Goal: Information Seeking & Learning: Learn about a topic

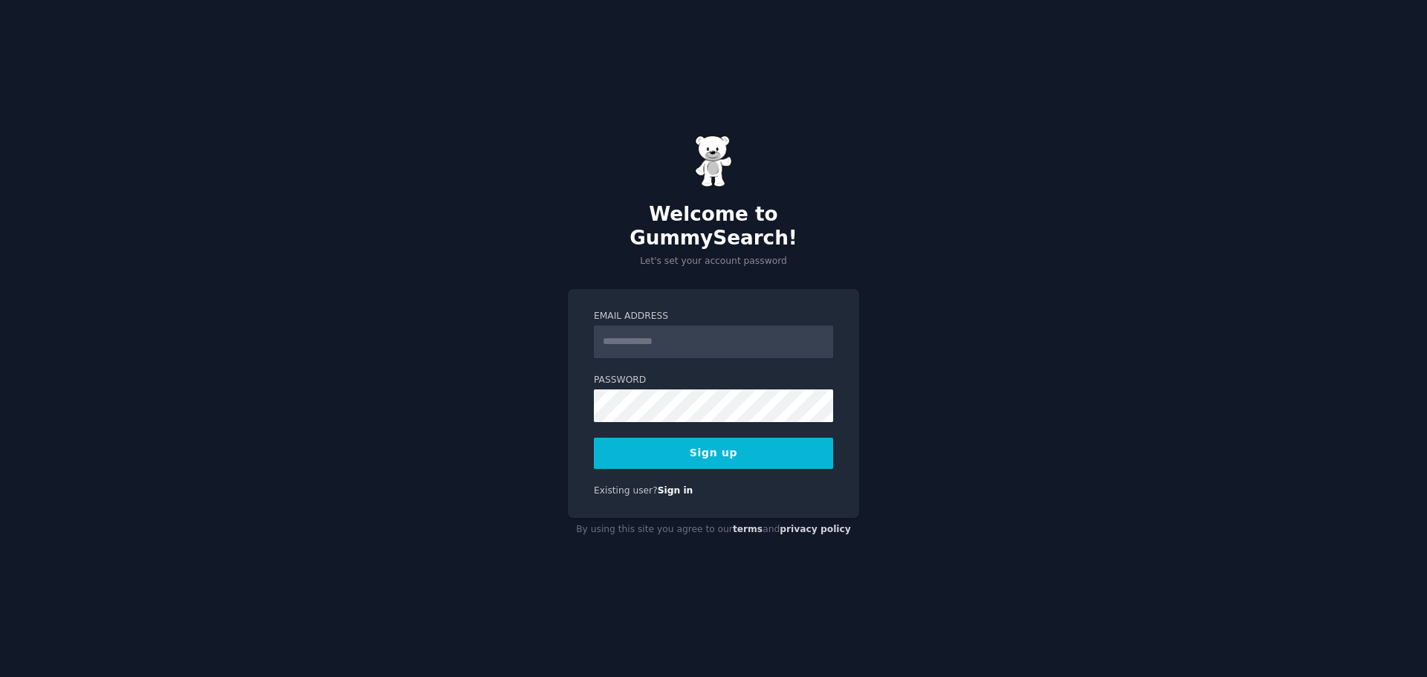
click at [649, 332] on input "Email Address" at bounding box center [713, 342] width 239 height 33
click at [590, 387] on div "**********" at bounding box center [713, 404] width 291 height 230
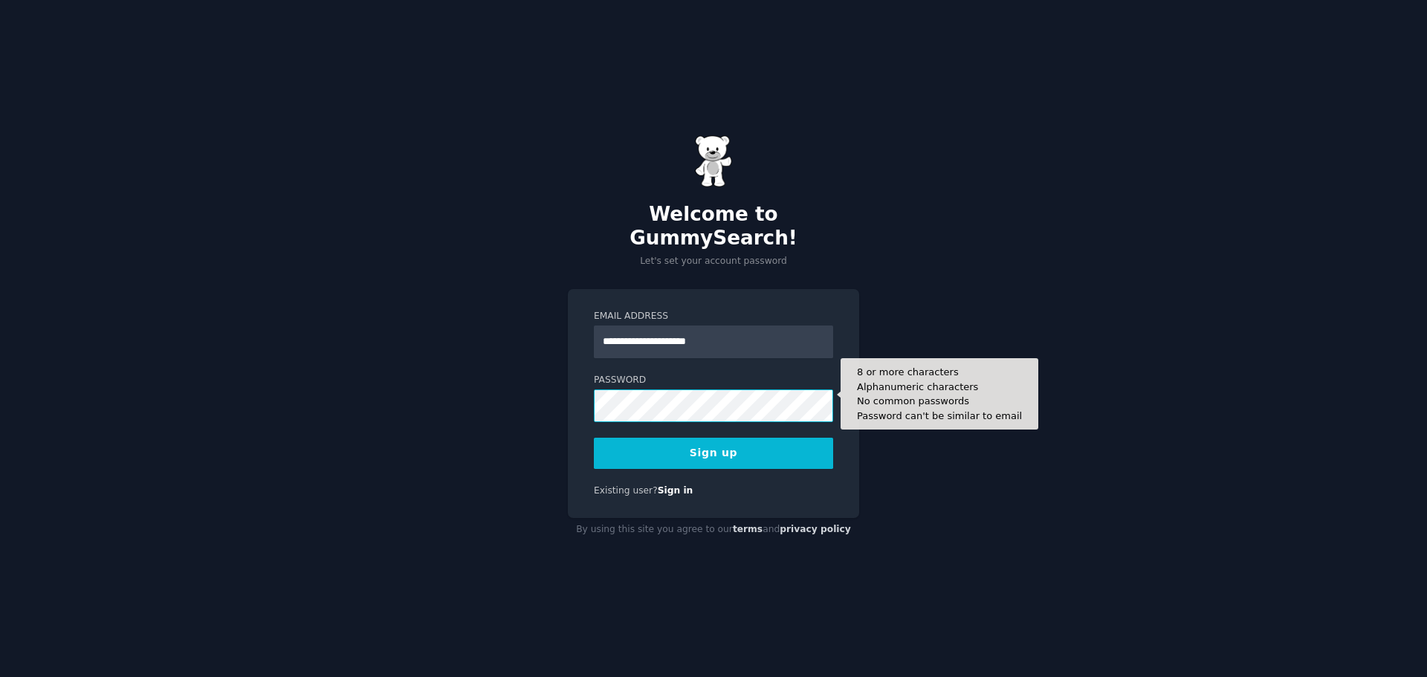
click at [594, 438] on button "Sign up" at bounding box center [713, 453] width 239 height 31
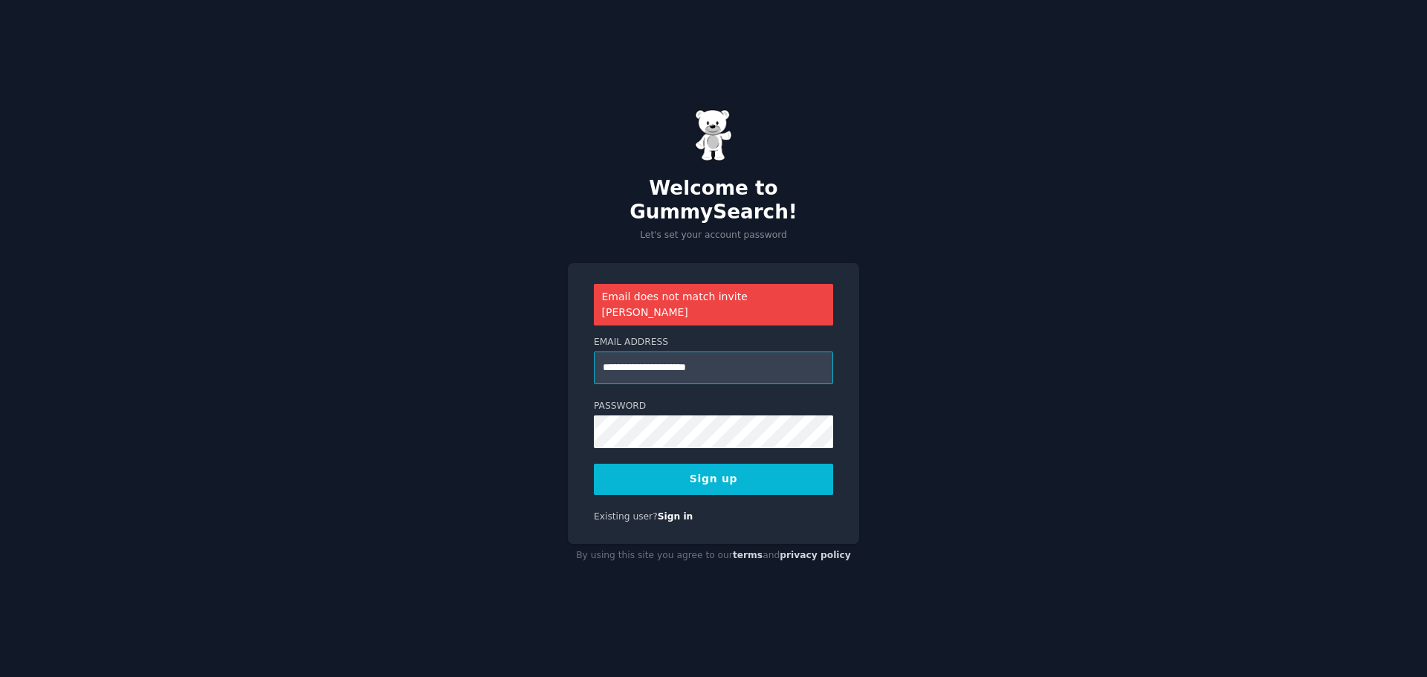
click at [701, 352] on input "**********" at bounding box center [713, 368] width 239 height 33
type input "**********"
click at [706, 466] on button "Sign up" at bounding box center [713, 479] width 239 height 31
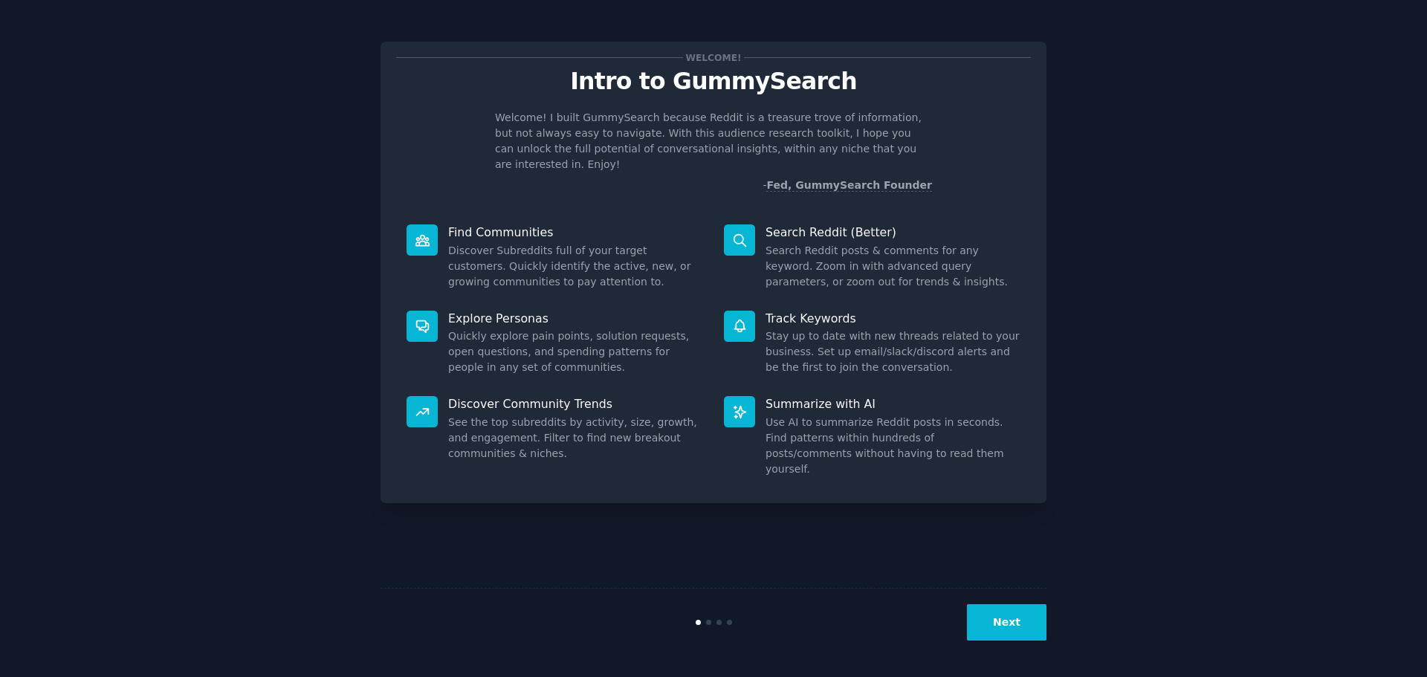
click at [1014, 619] on button "Next" at bounding box center [1007, 622] width 80 height 36
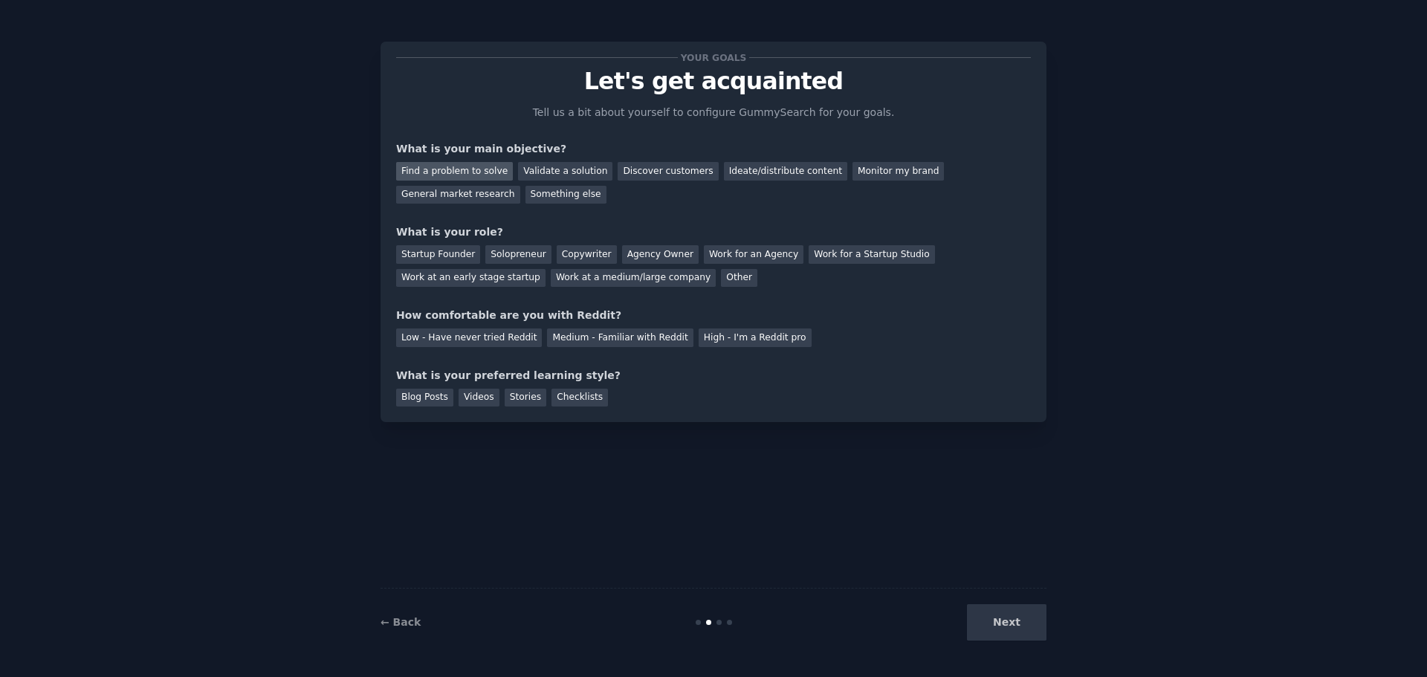
click at [463, 173] on div "Find a problem to solve" at bounding box center [454, 171] width 117 height 19
click at [529, 254] on div "Solopreneur" at bounding box center [517, 254] width 65 height 19
click at [457, 341] on div "Low - Have never tried Reddit" at bounding box center [469, 338] width 146 height 19
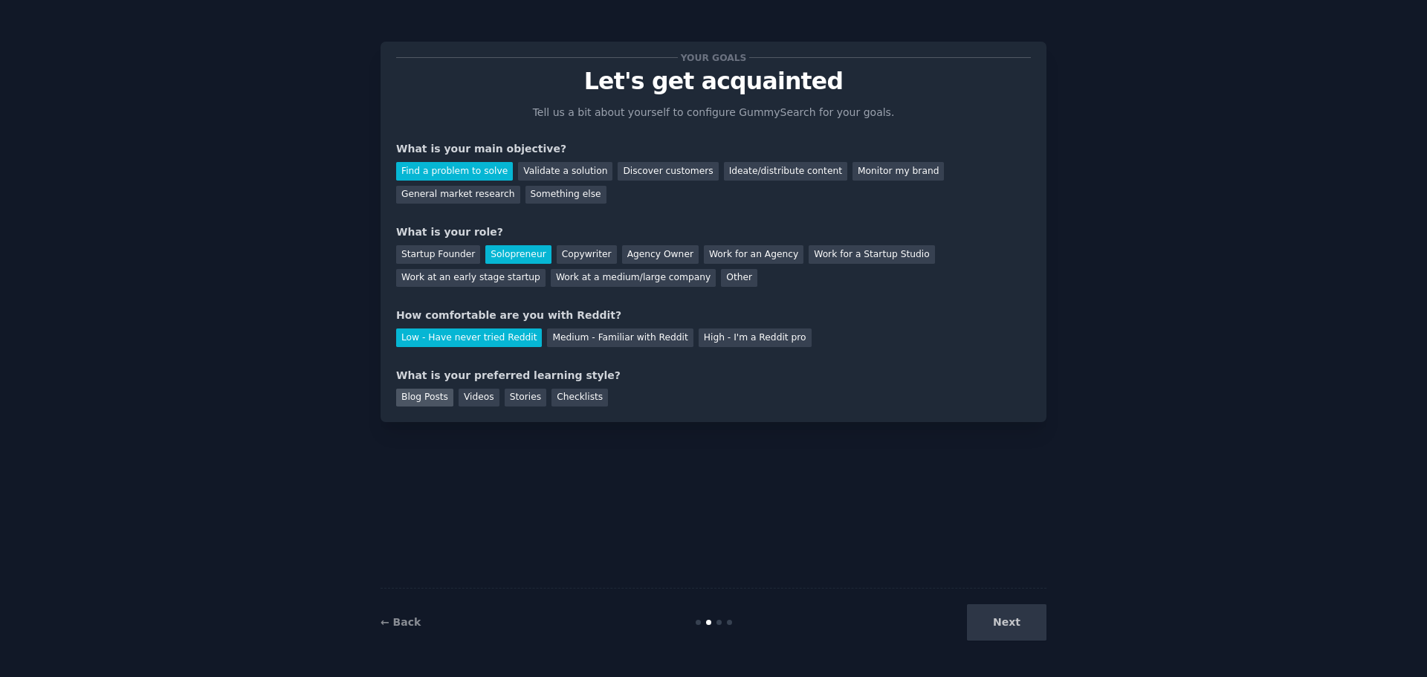
click at [431, 401] on div "Blog Posts" at bounding box center [424, 398] width 57 height 19
click at [472, 401] on div "Videos" at bounding box center [479, 398] width 41 height 19
click at [993, 619] on button "Next" at bounding box center [1007, 622] width 80 height 36
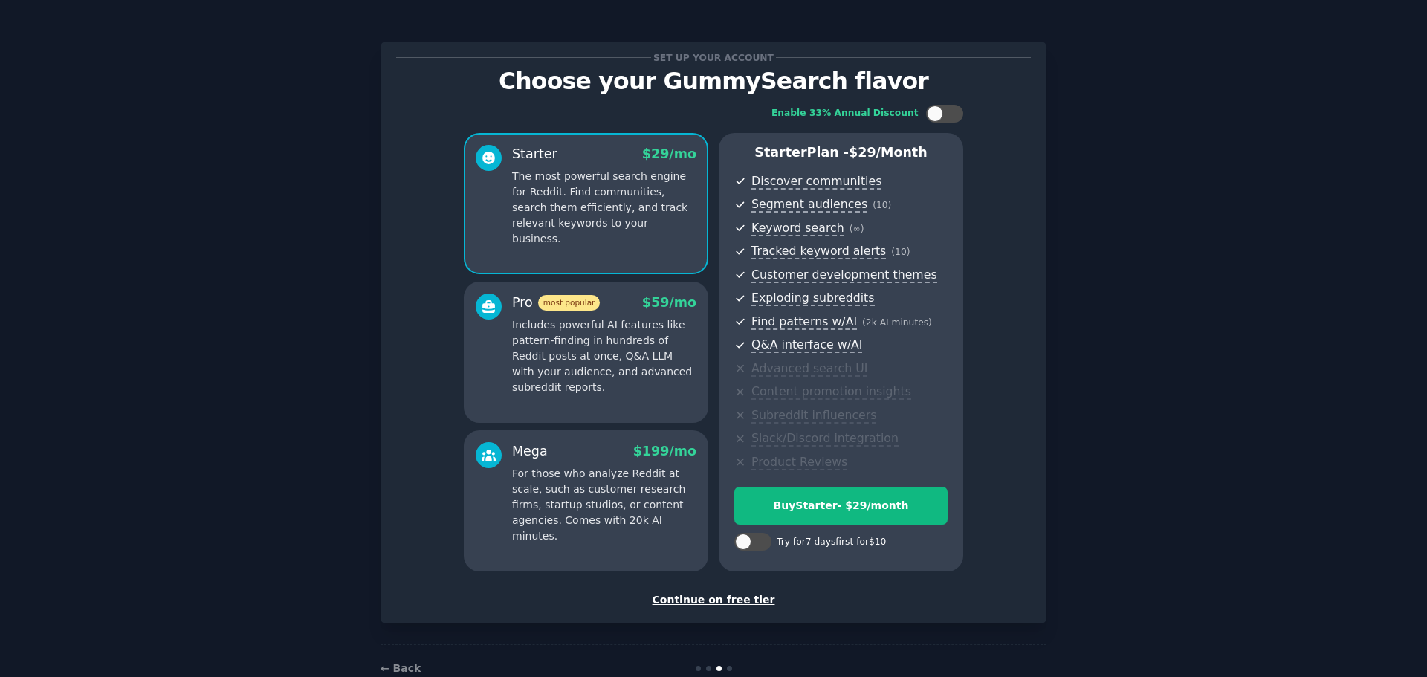
click at [732, 600] on div "Continue on free tier" at bounding box center [713, 601] width 635 height 16
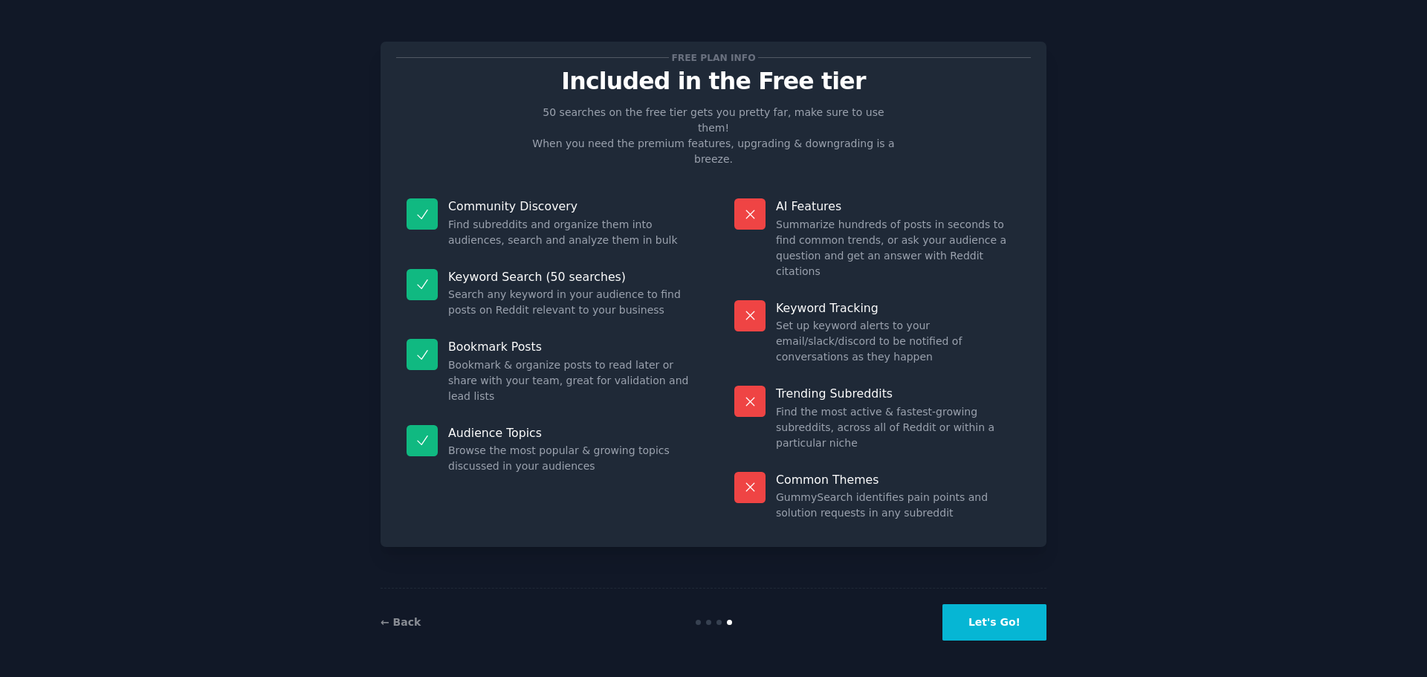
click at [1010, 625] on button "Let's Go!" at bounding box center [995, 622] width 104 height 36
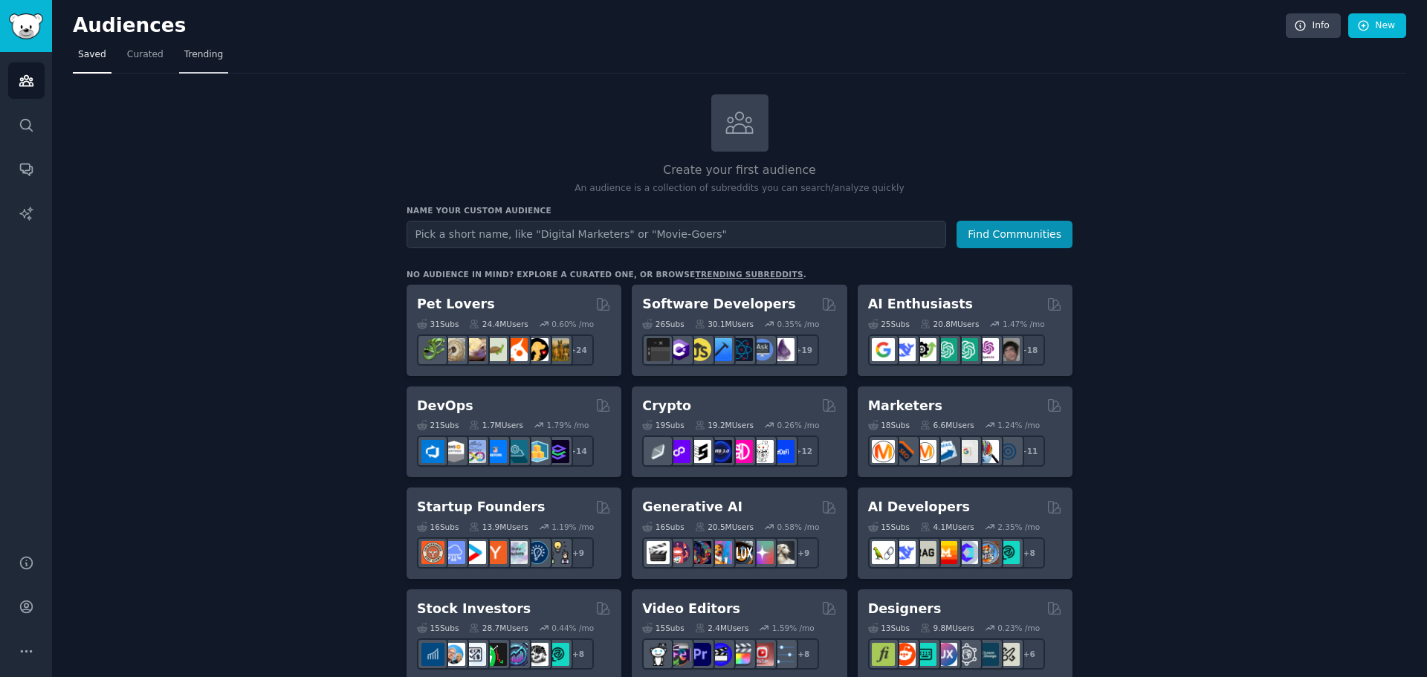
click at [201, 44] on link "Trending" at bounding box center [203, 58] width 49 height 30
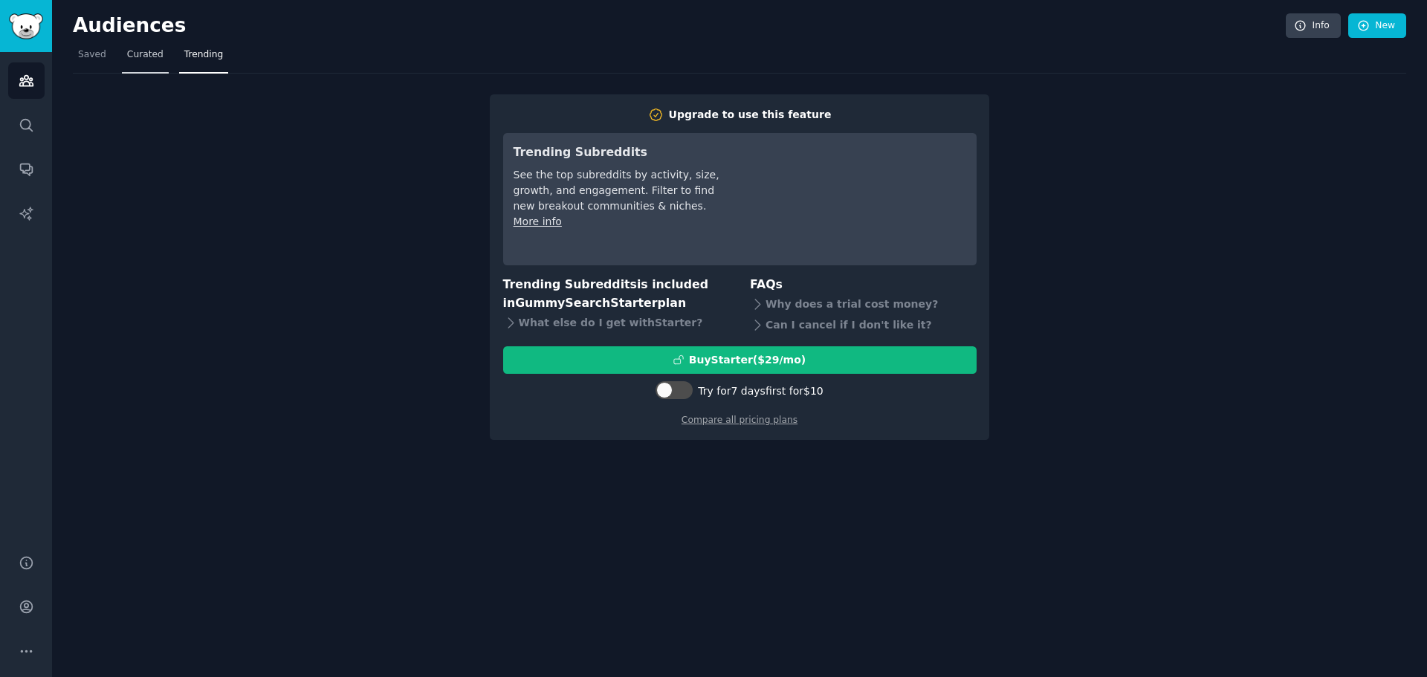
click at [127, 45] on link "Curated" at bounding box center [145, 58] width 47 height 30
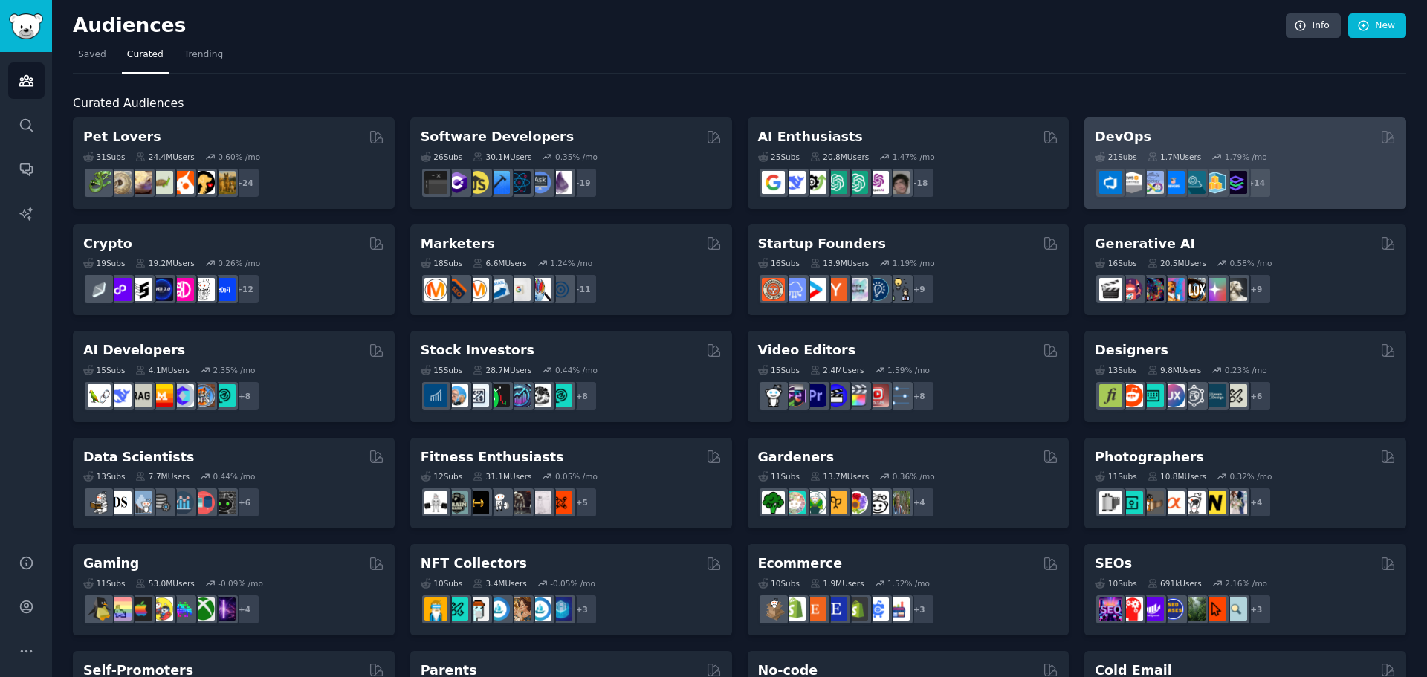
click at [1216, 135] on div "DevOps" at bounding box center [1245, 137] width 301 height 19
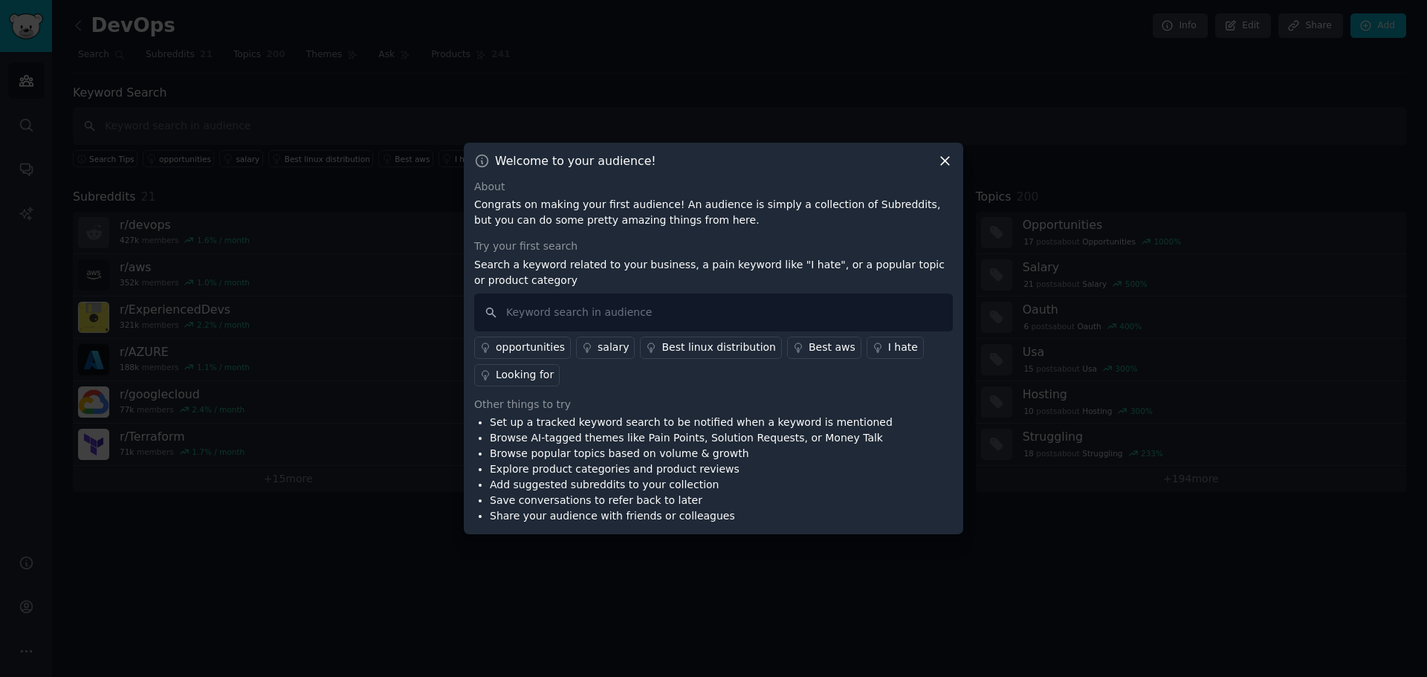
click at [524, 349] on div "opportunities" at bounding box center [530, 348] width 69 height 16
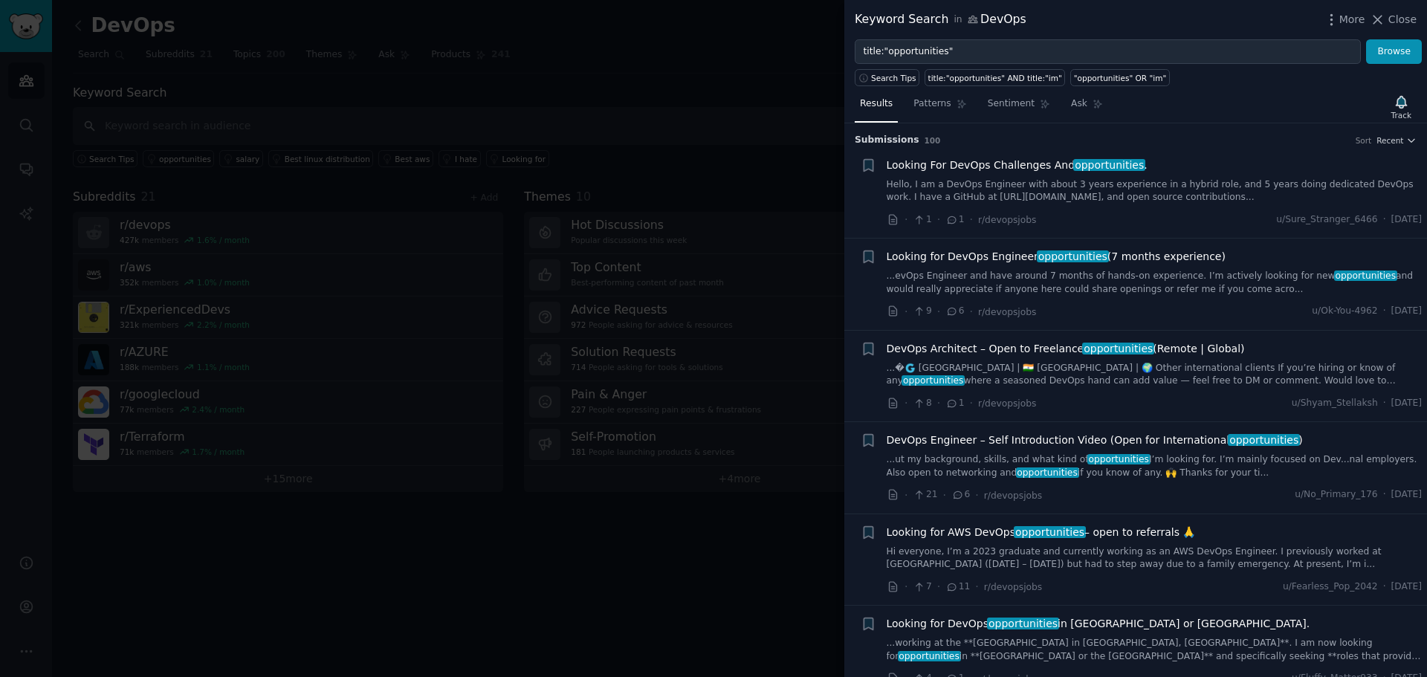
click at [1012, 182] on link "Hello, I am a DevOps Engineer with about 3 years experience in a hybrid role, a…" at bounding box center [1155, 191] width 536 height 26
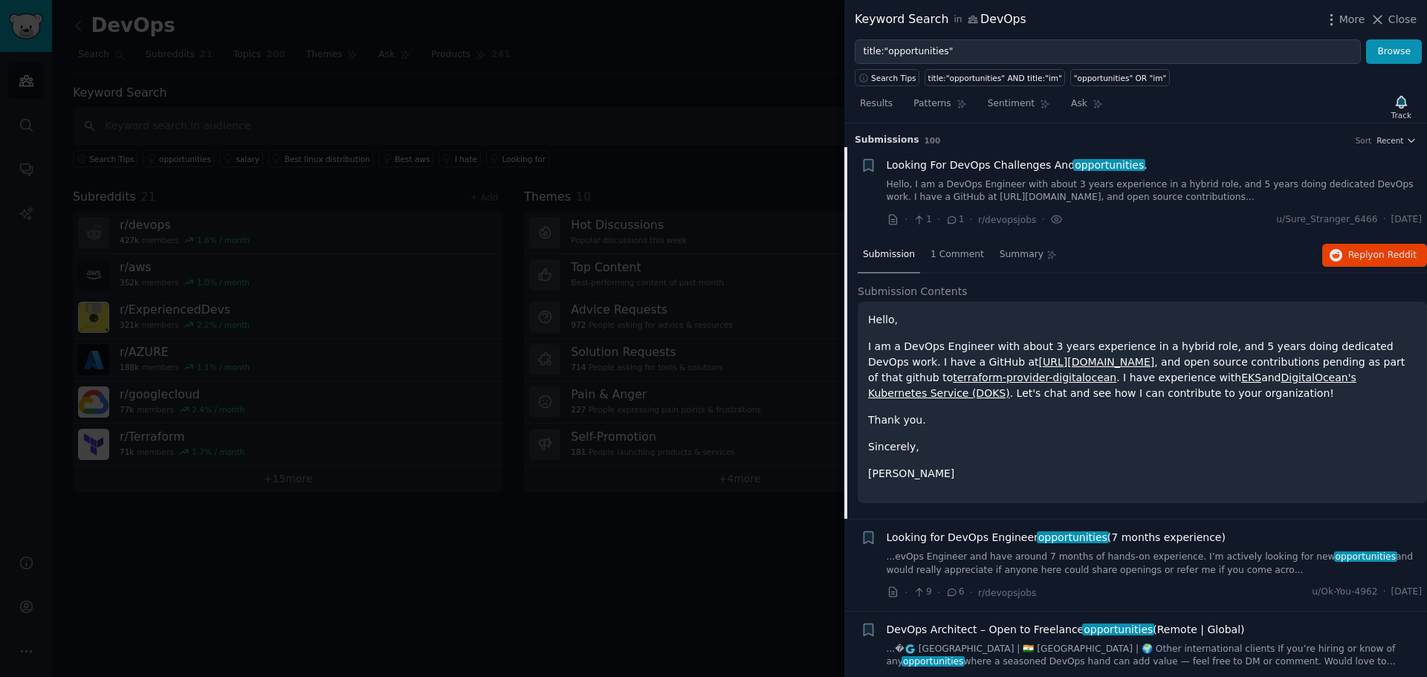
scroll to position [24, 0]
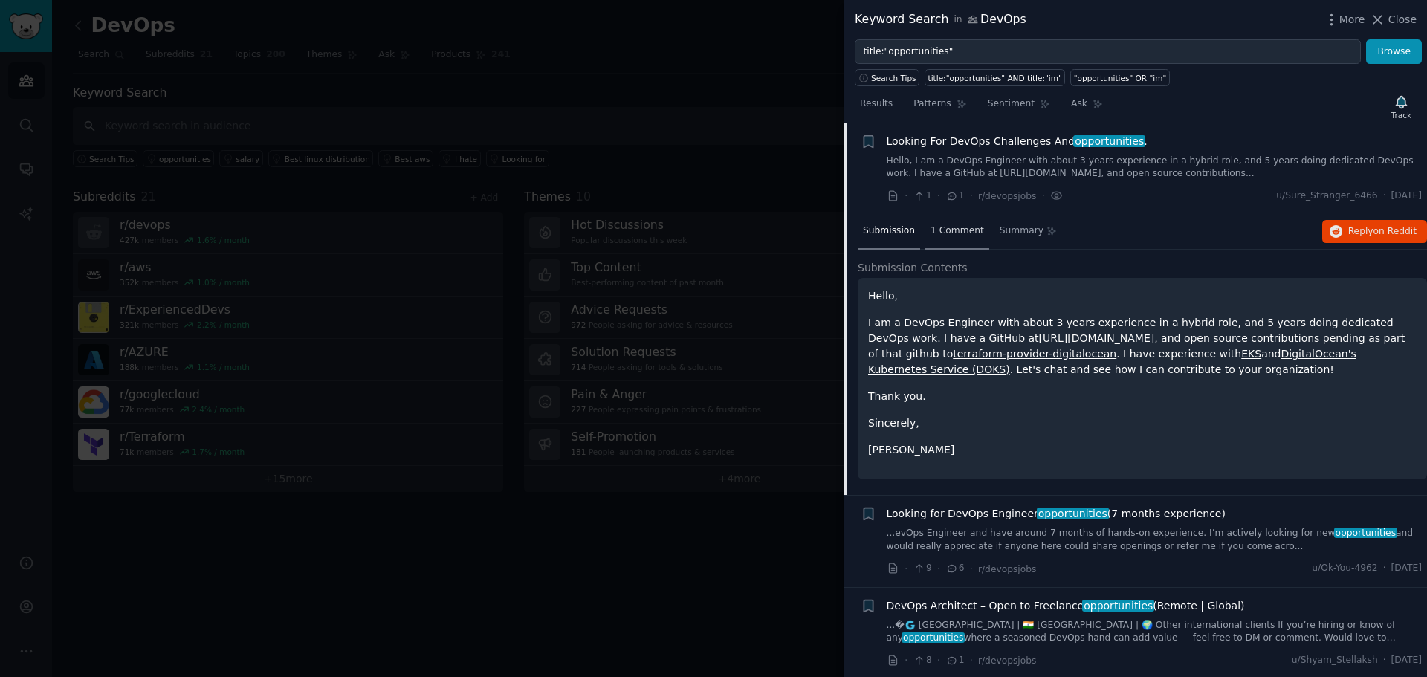
click at [952, 234] on span "1 Comment" at bounding box center [958, 231] width 54 height 13
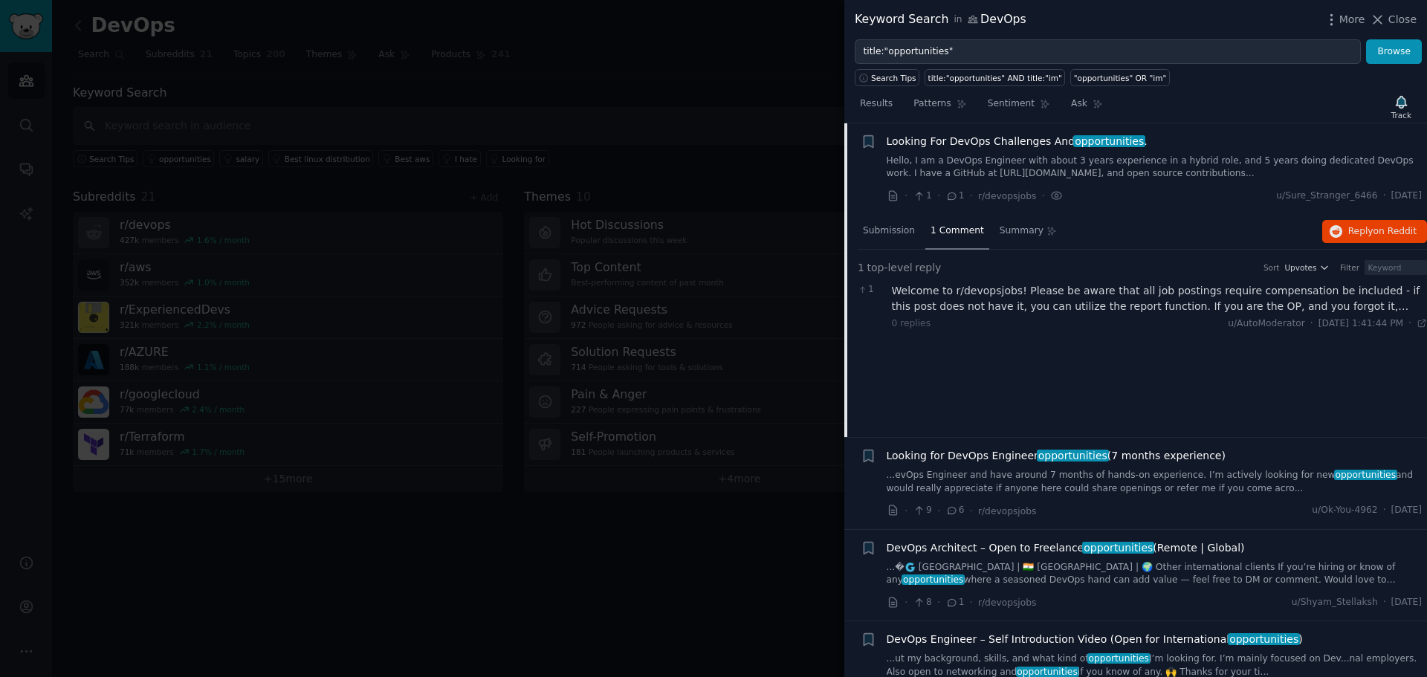
click at [987, 481] on link "...evOps Engineer and have around 7 months of hands-on experience. I’m actively…" at bounding box center [1155, 482] width 536 height 26
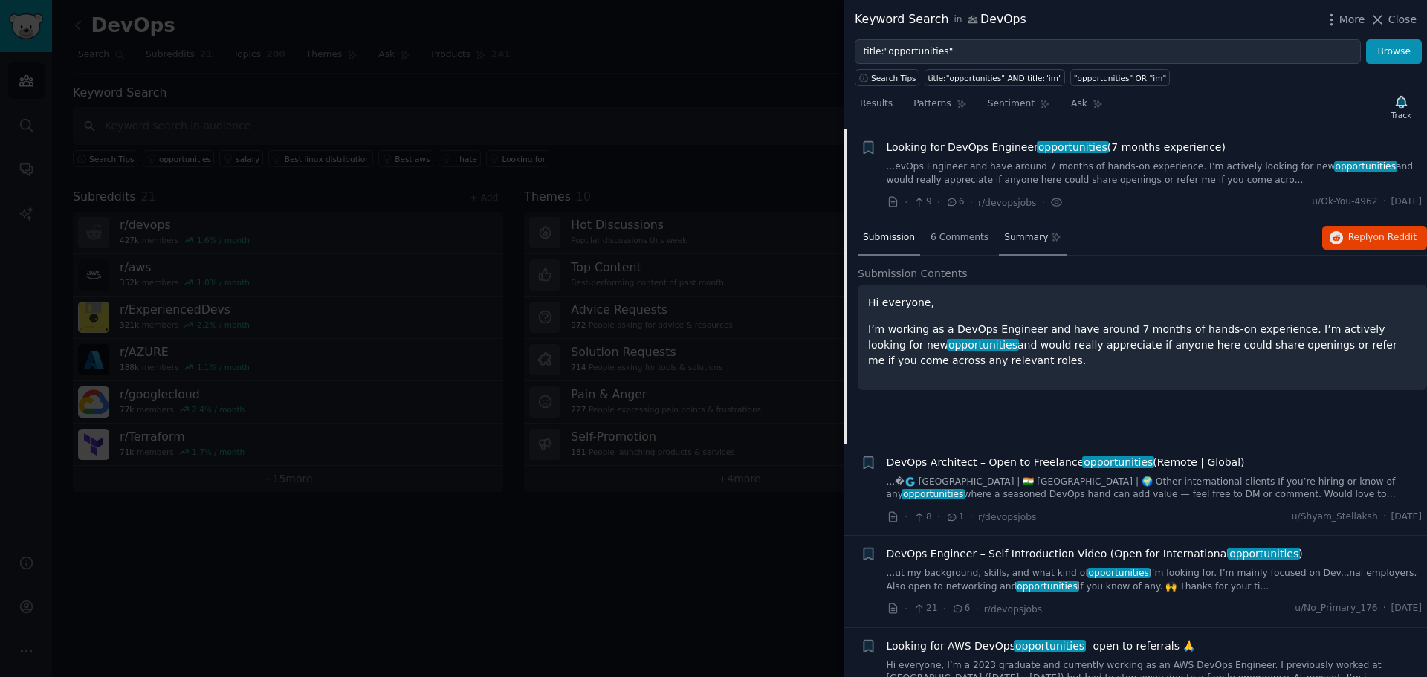
scroll to position [115, 0]
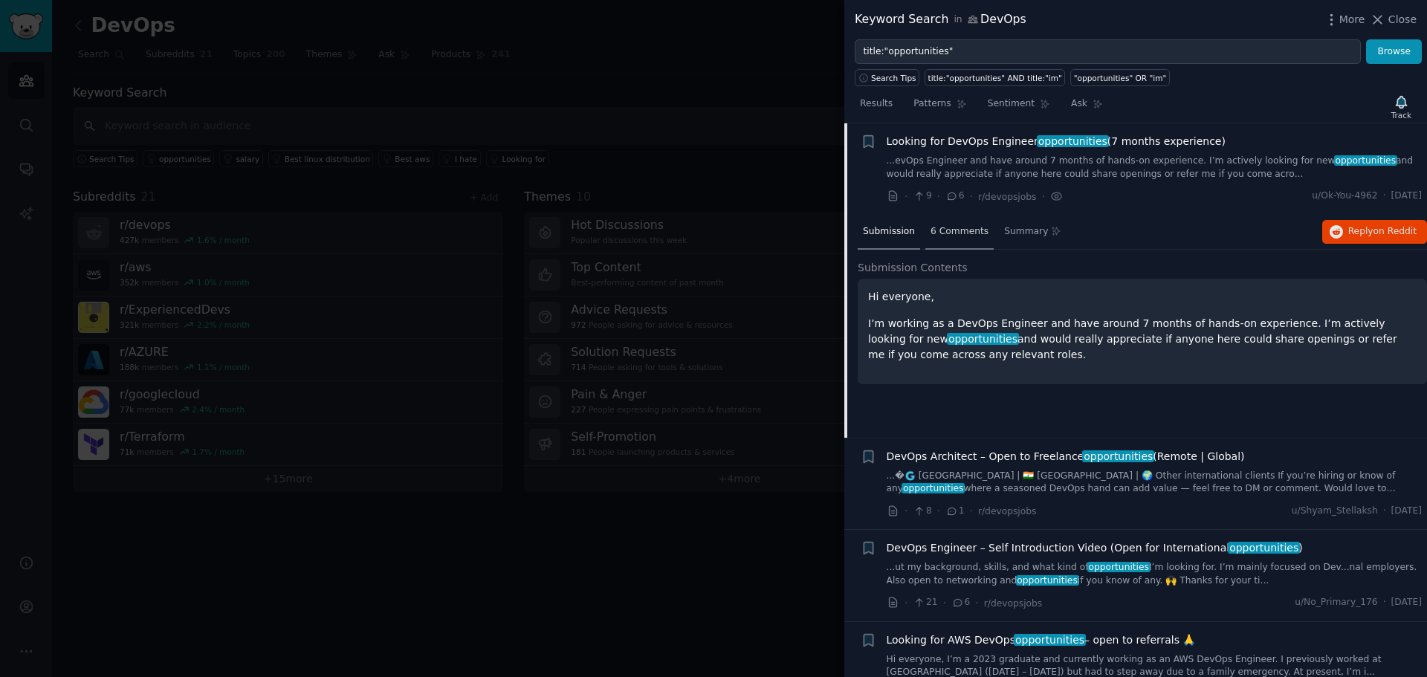
click at [960, 232] on span "6 Comments" at bounding box center [960, 231] width 58 height 13
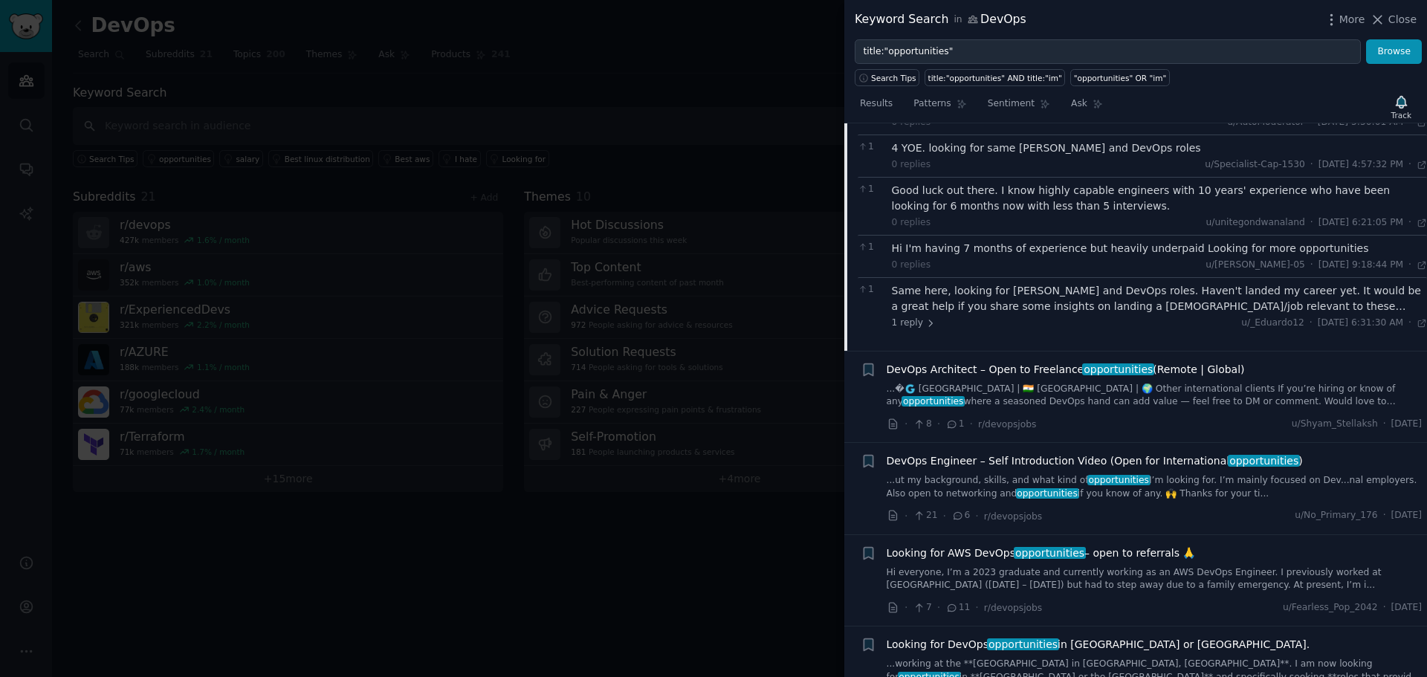
scroll to position [338, 0]
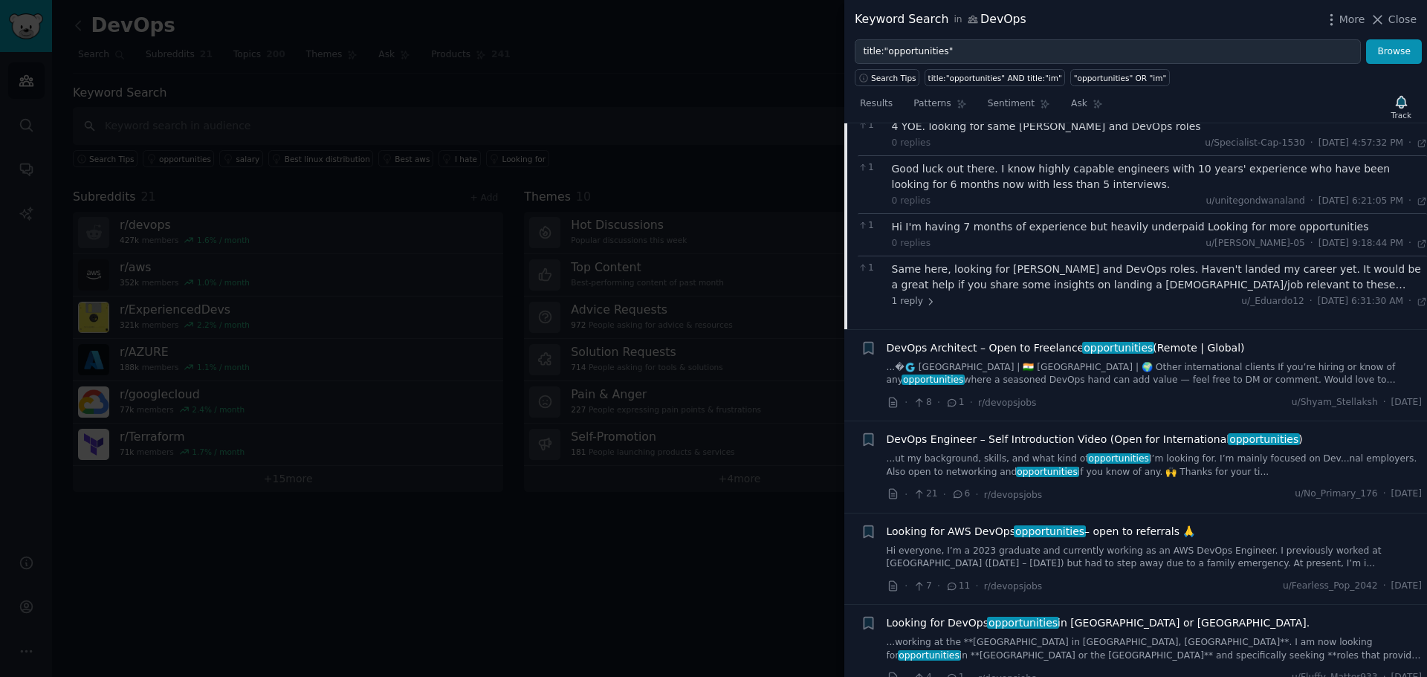
click at [933, 460] on link "...ut my background, skills, and what kind of opportunities I’m looking for. I’…" at bounding box center [1155, 466] width 536 height 26
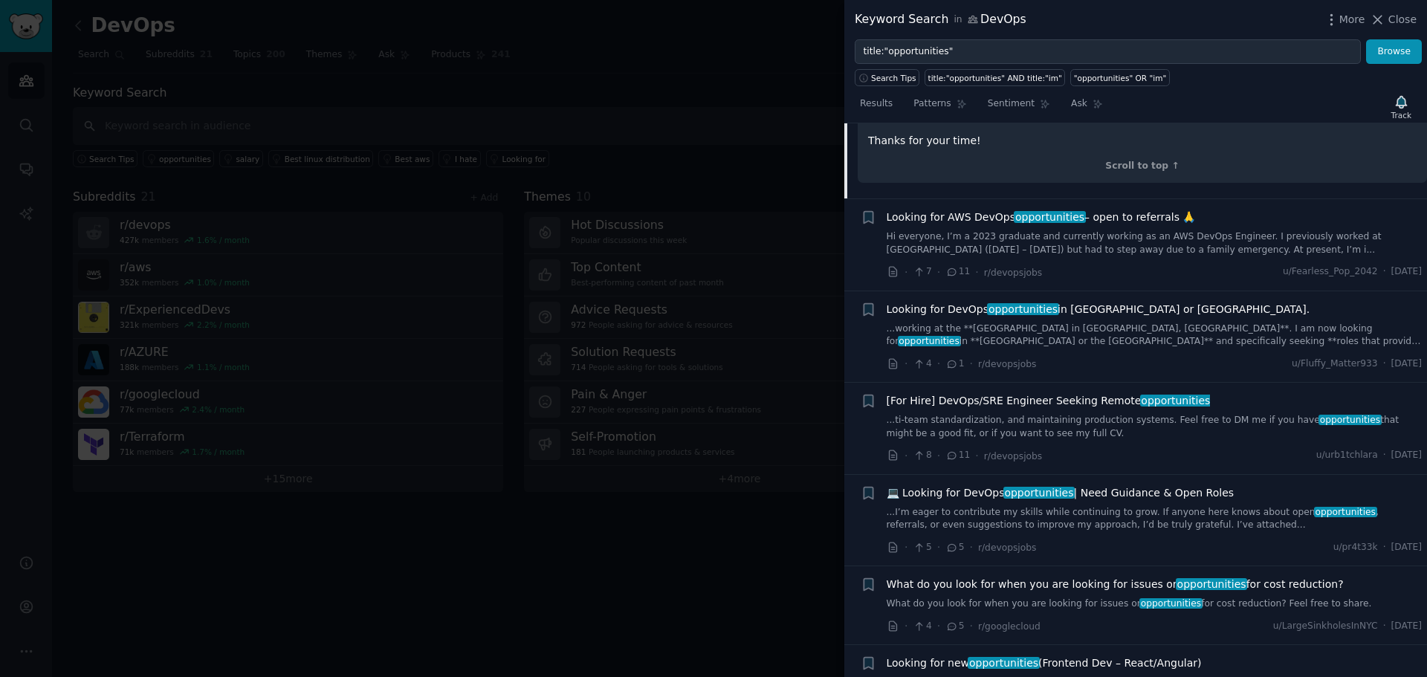
scroll to position [894, 0]
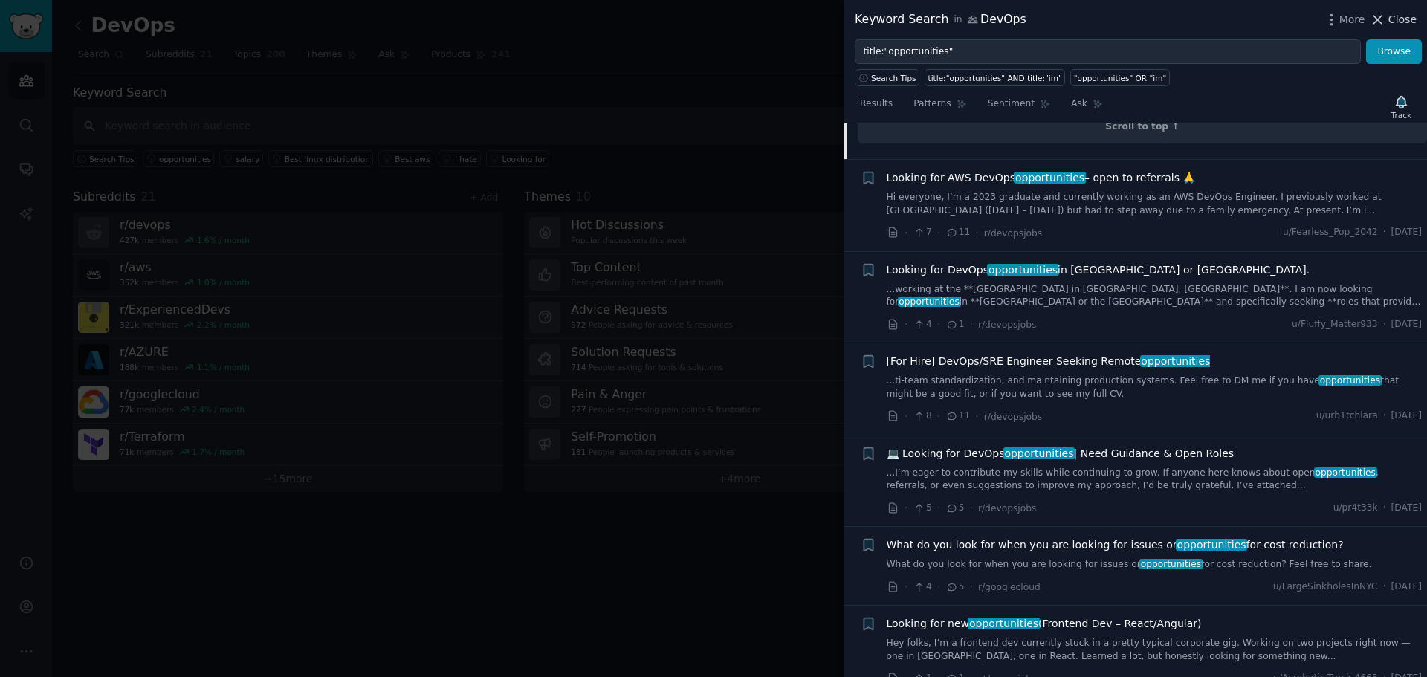
click at [1400, 19] on span "Close" at bounding box center [1403, 20] width 28 height 16
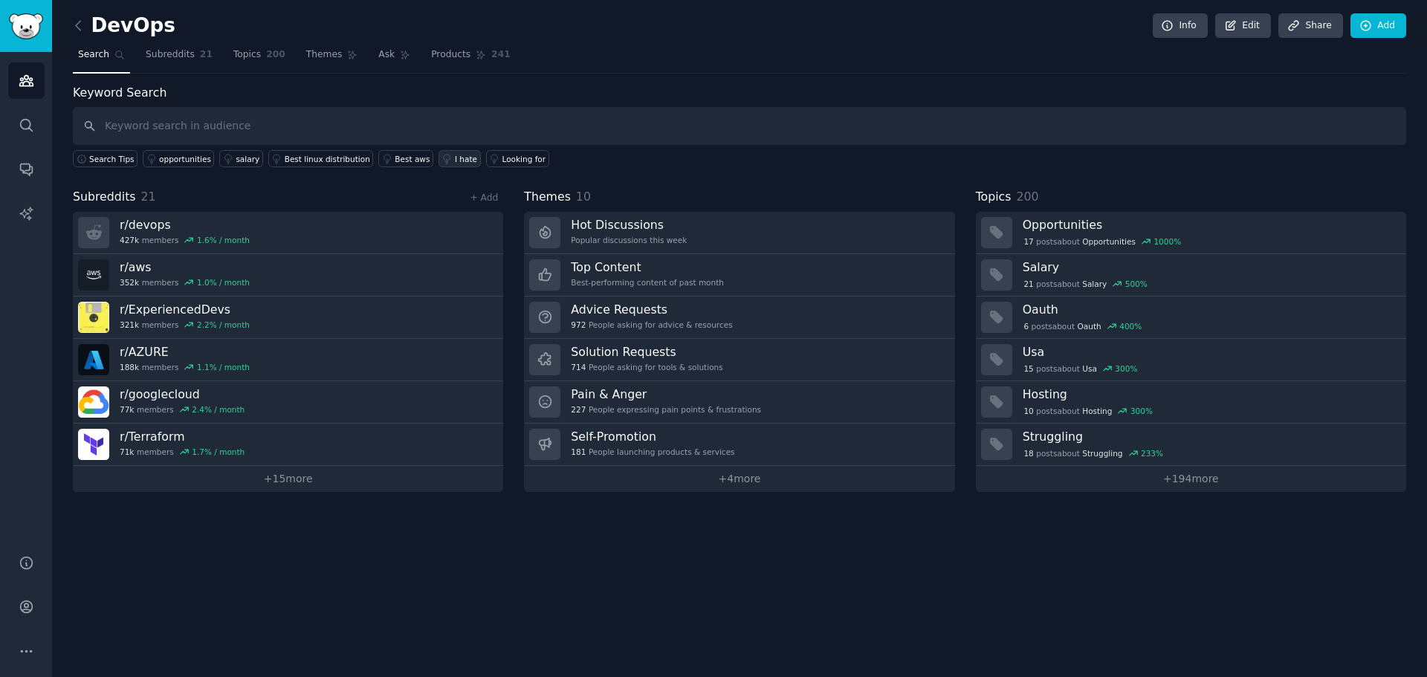
click at [455, 154] on div "I hate" at bounding box center [466, 159] width 22 height 10
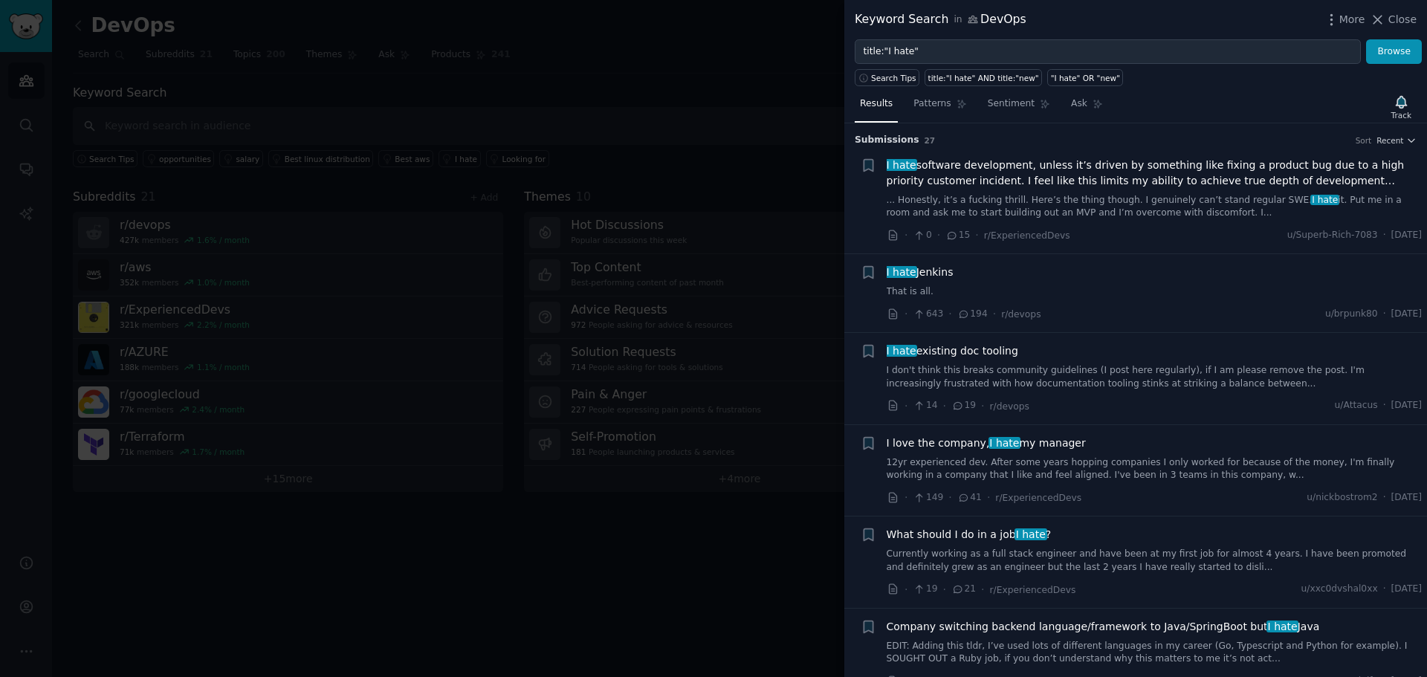
drag, startPoint x: 1396, startPoint y: 19, endPoint x: 1387, endPoint y: 18, distance: 9.0
click at [1399, 15] on span "Close" at bounding box center [1403, 20] width 28 height 16
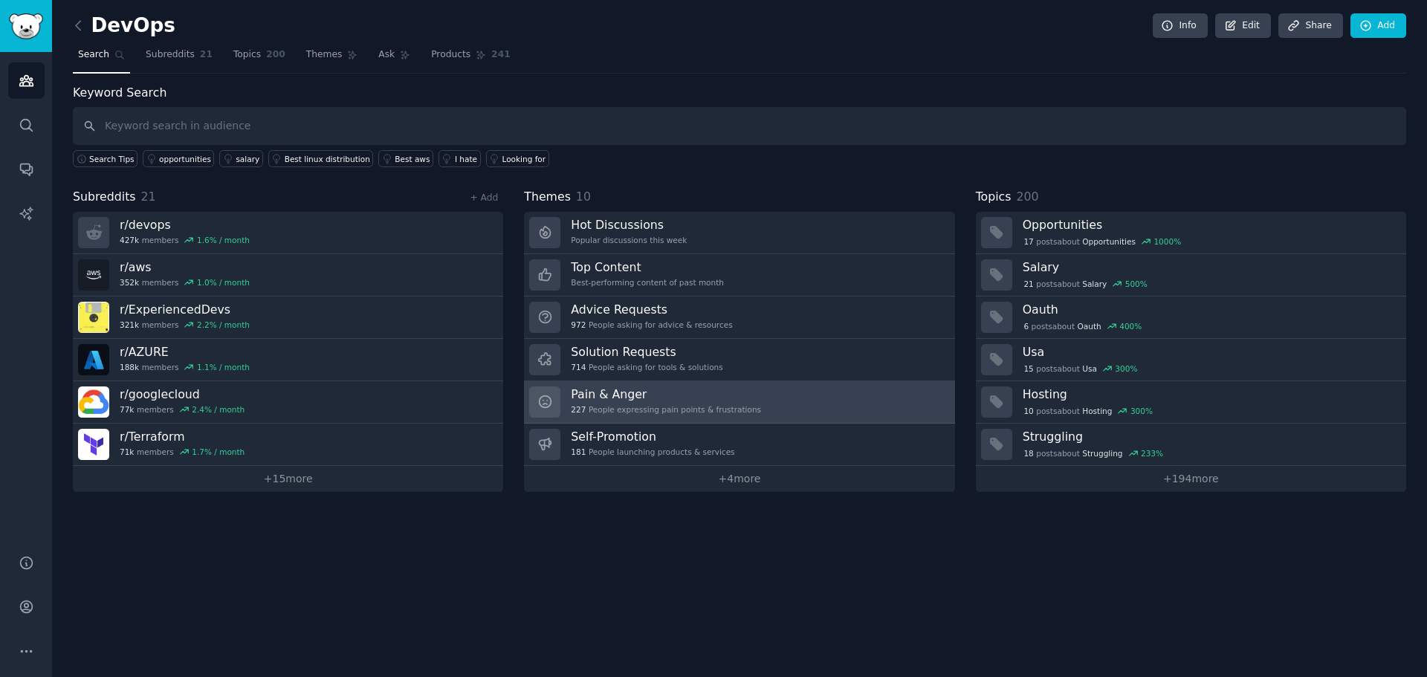
click at [730, 389] on h3 "Pain & Anger" at bounding box center [666, 395] width 190 height 16
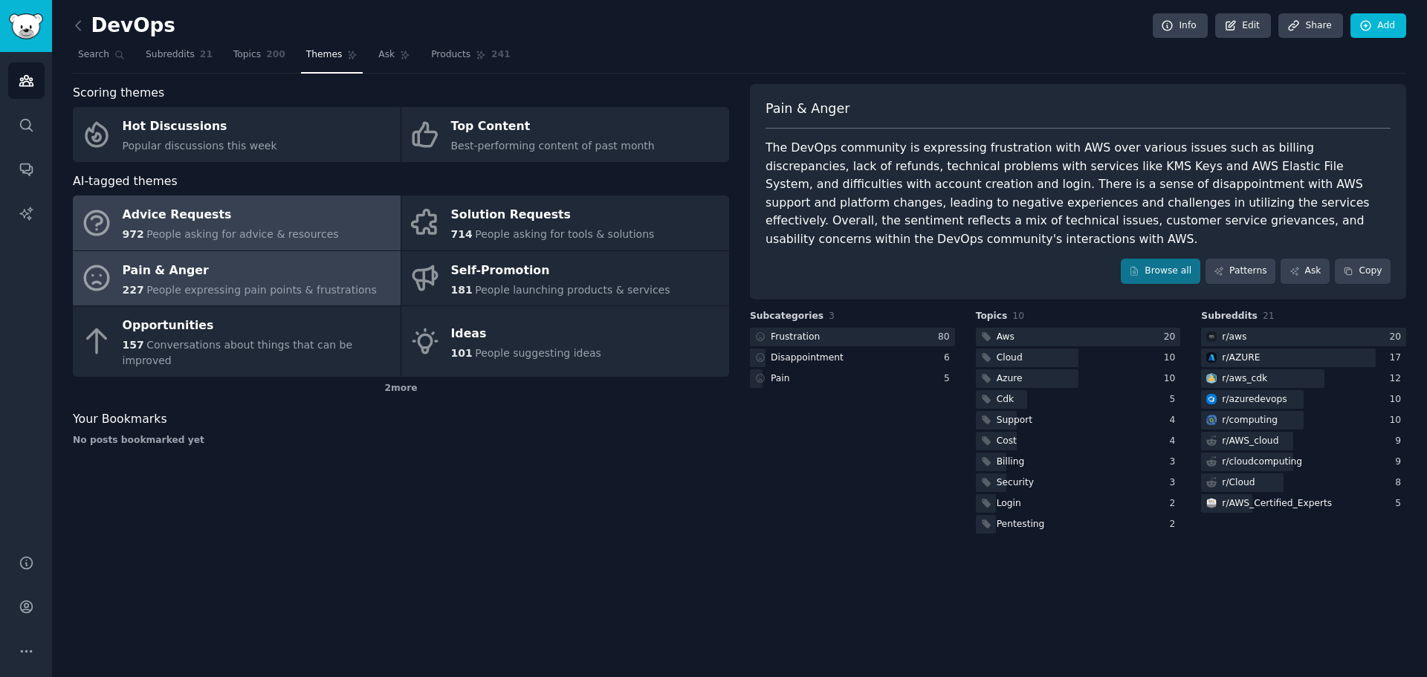
click at [257, 220] on div "Advice Requests" at bounding box center [231, 216] width 216 height 24
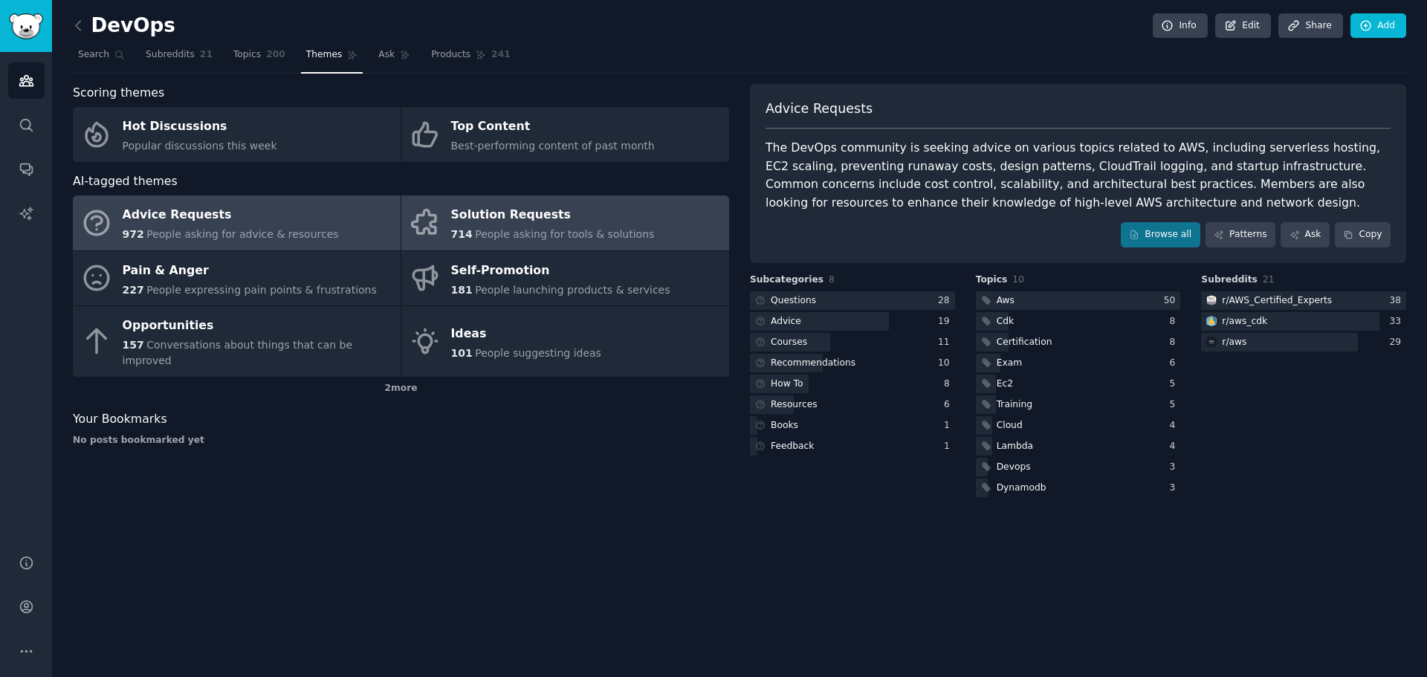
click at [601, 222] on div "Solution Requests" at bounding box center [553, 216] width 204 height 24
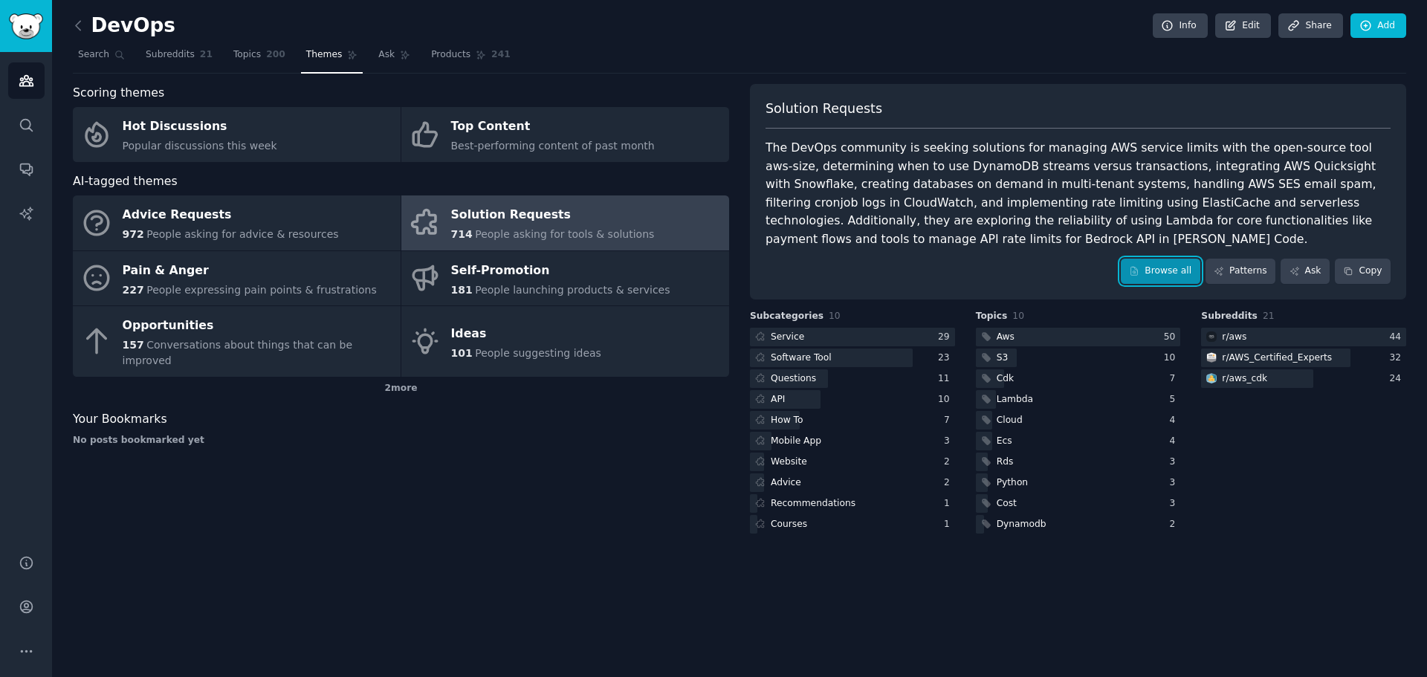
click at [1171, 274] on link "Browse all" at bounding box center [1161, 271] width 80 height 25
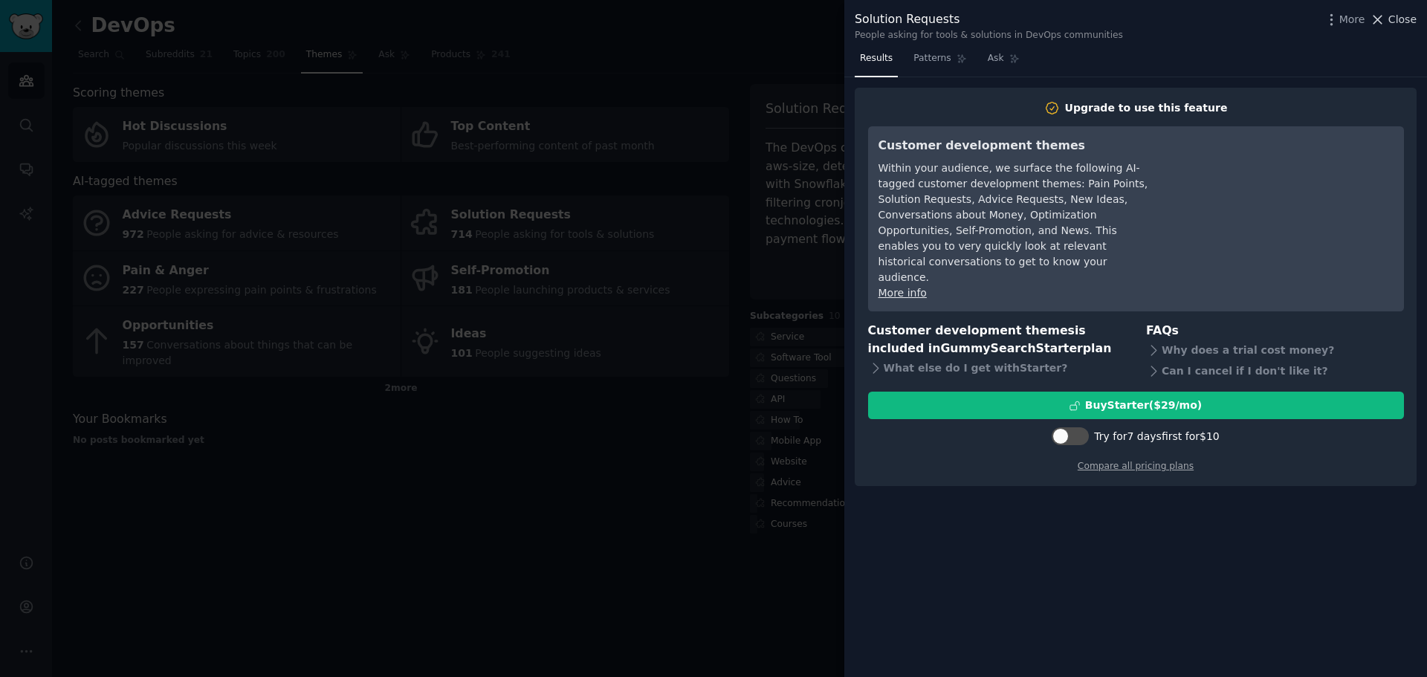
click at [1405, 17] on span "Close" at bounding box center [1403, 20] width 28 height 16
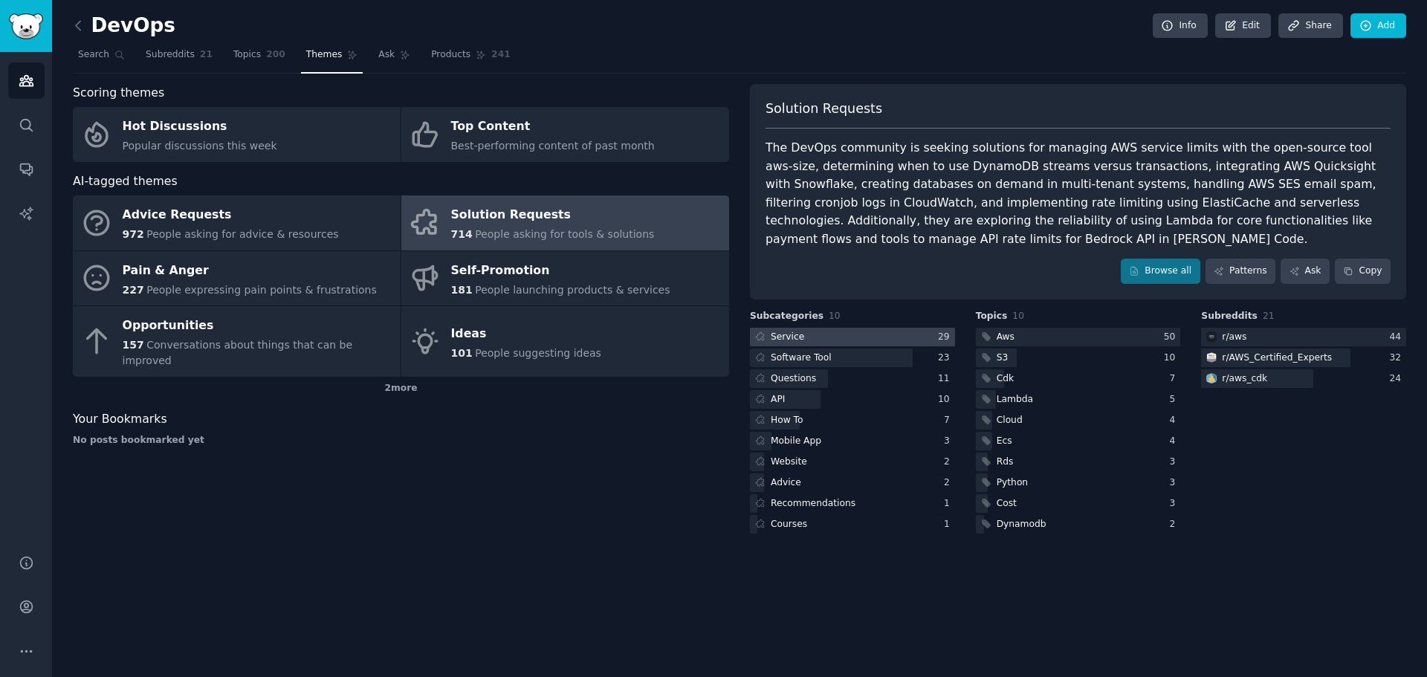
click at [784, 337] on div "Service" at bounding box center [787, 337] width 33 height 13
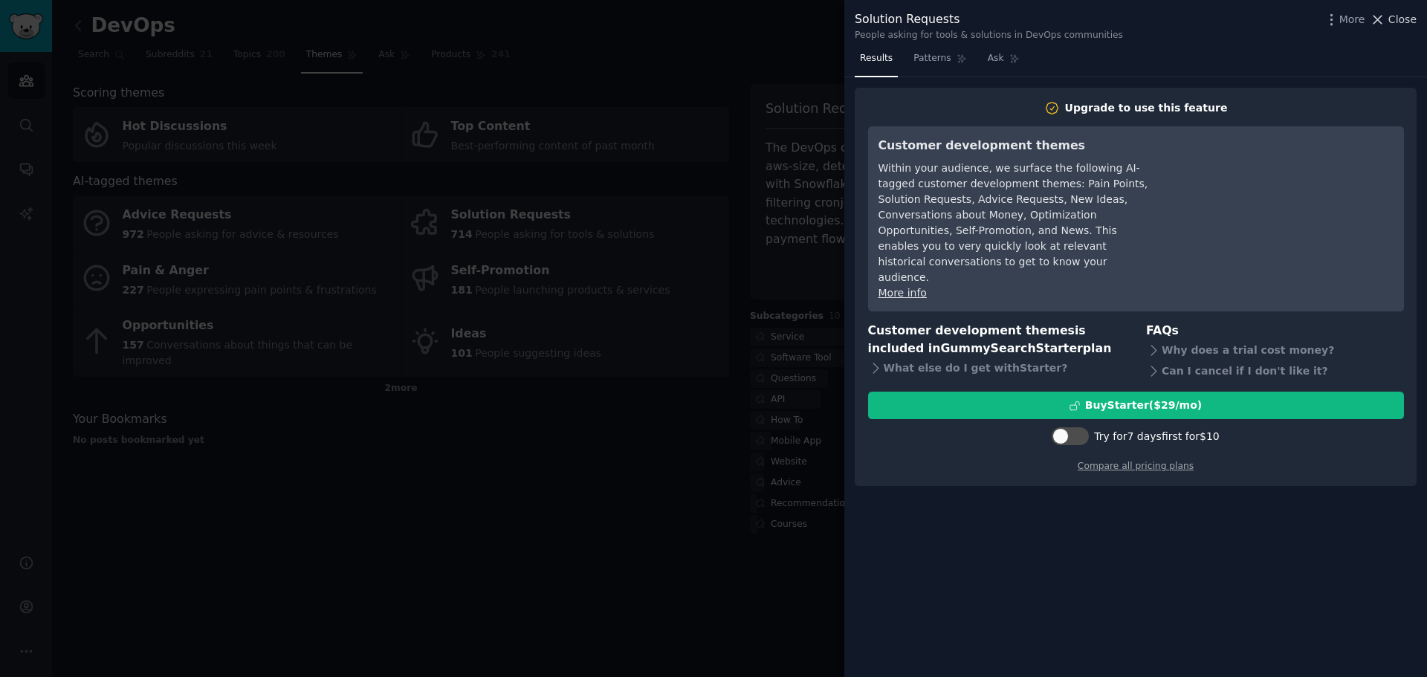
click at [1400, 19] on span "Close" at bounding box center [1403, 20] width 28 height 16
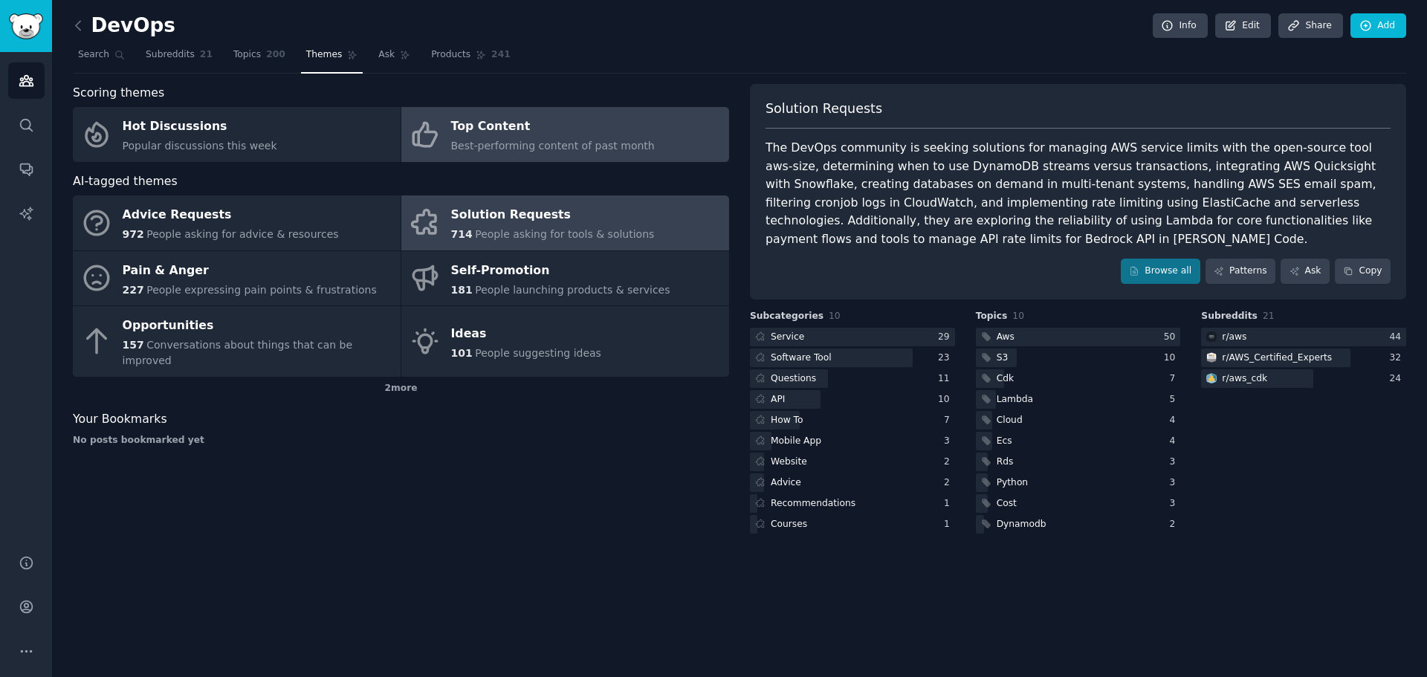
click at [526, 119] on div "Top Content" at bounding box center [553, 127] width 204 height 24
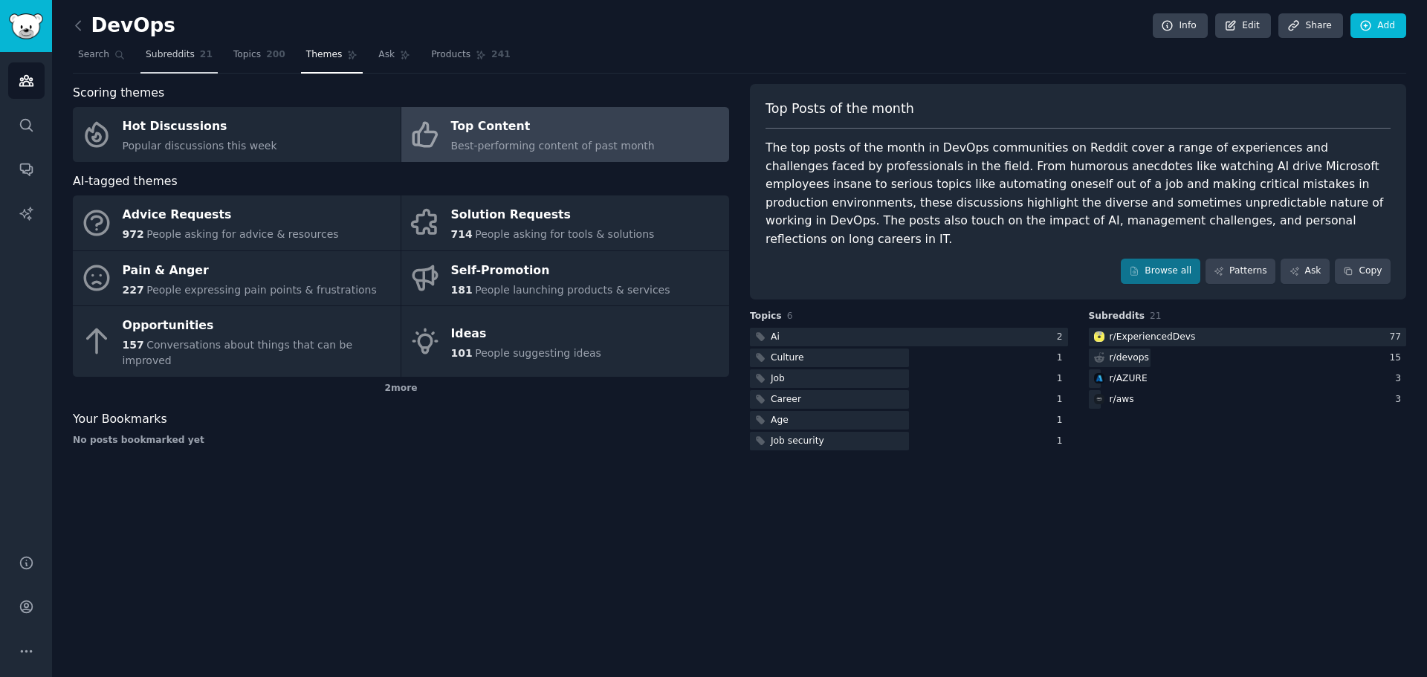
click at [171, 56] on span "Subreddits" at bounding box center [170, 54] width 49 height 13
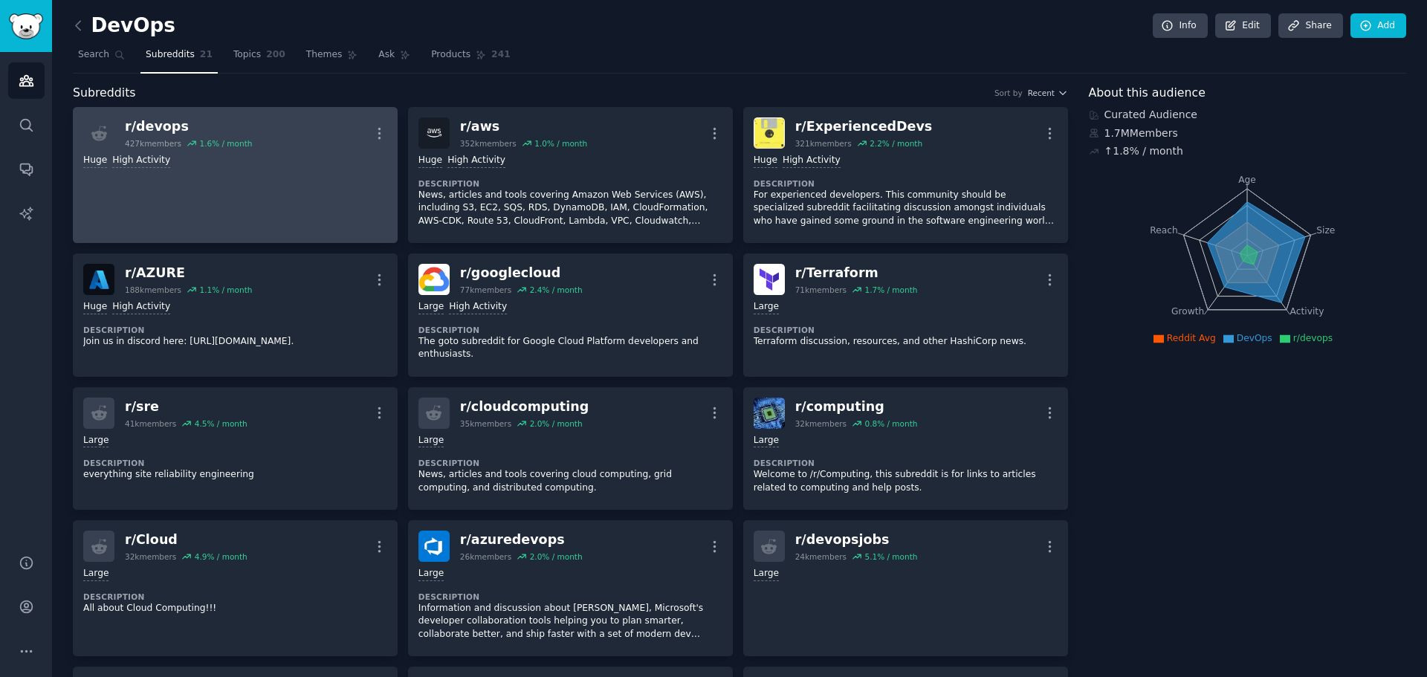
click at [275, 196] on link "r/ devops 427k members 1.6 % / month More Huge High Activity" at bounding box center [235, 175] width 325 height 136
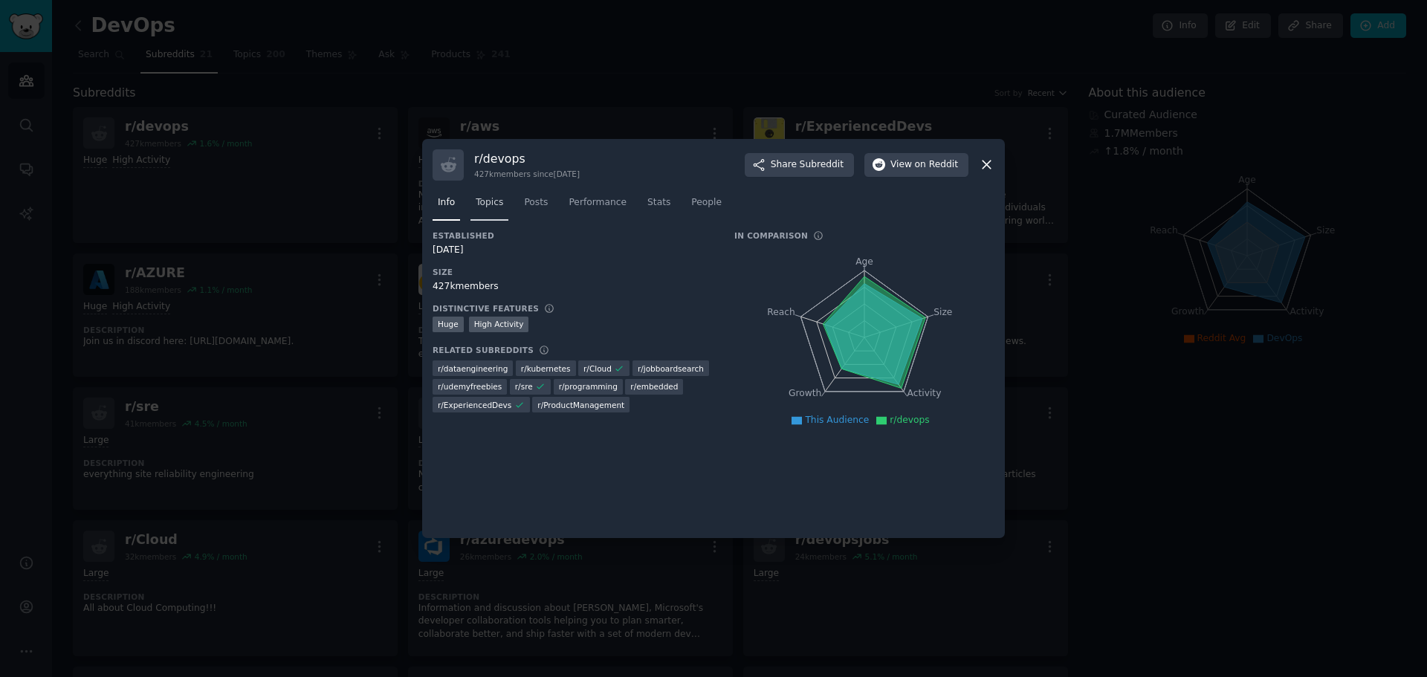
click at [493, 203] on span "Topics" at bounding box center [490, 202] width 28 height 13
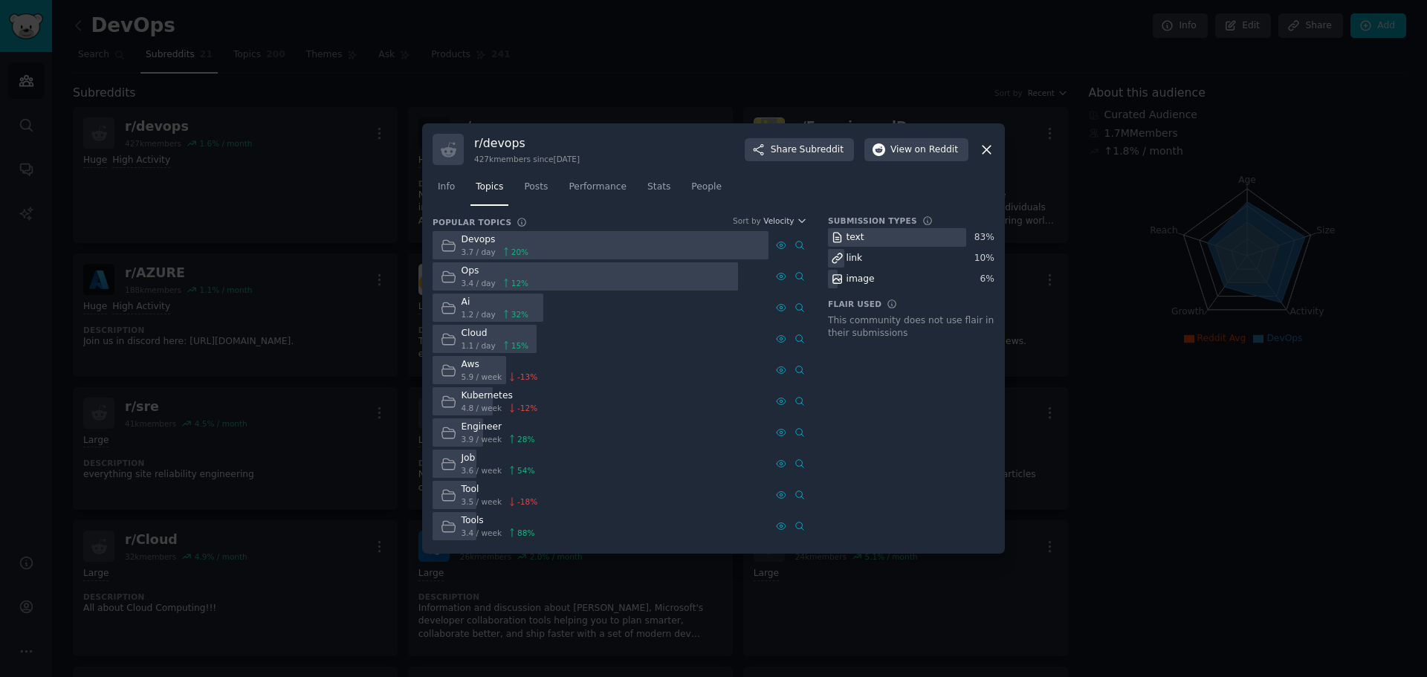
click at [479, 304] on div "Ai" at bounding box center [496, 302] width 68 height 13
click at [448, 310] on icon at bounding box center [449, 308] width 16 height 16
click at [483, 309] on span "1.2 / day" at bounding box center [479, 314] width 34 height 10
click at [986, 148] on icon at bounding box center [987, 150] width 8 height 8
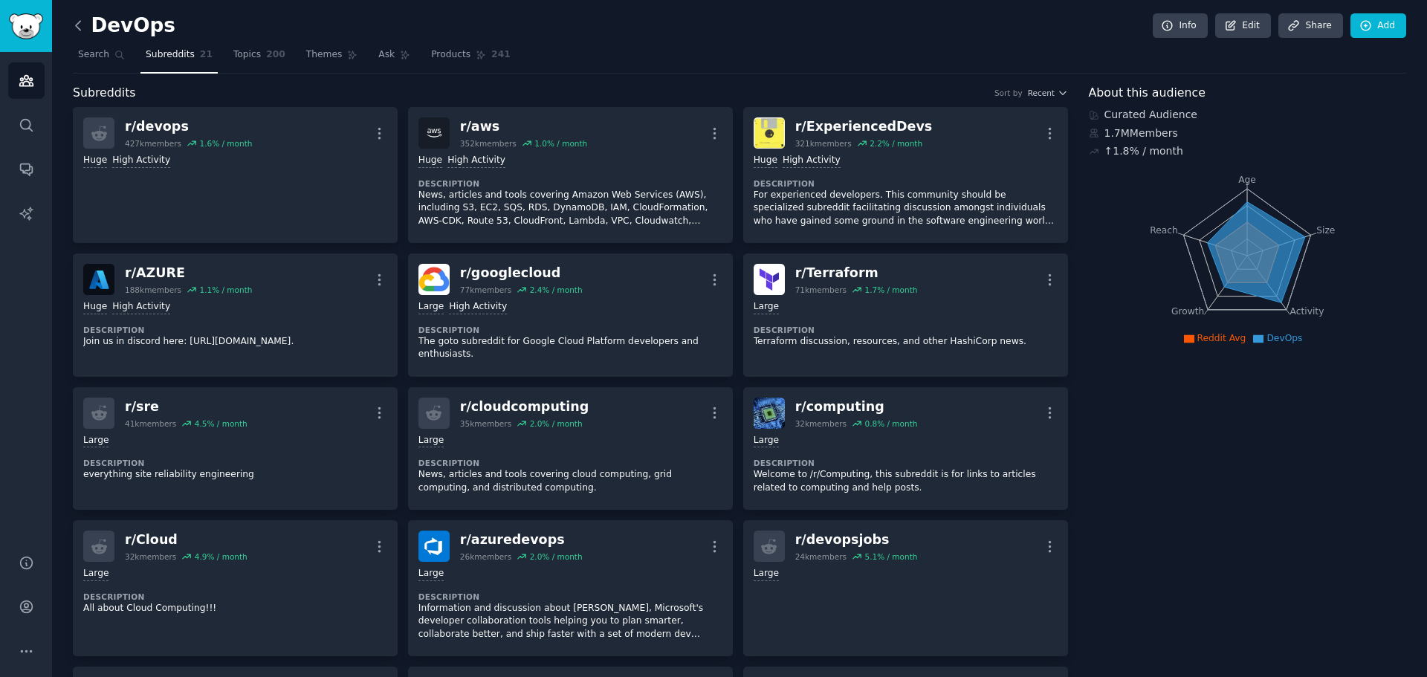
click at [80, 29] on icon at bounding box center [79, 26] width 16 height 16
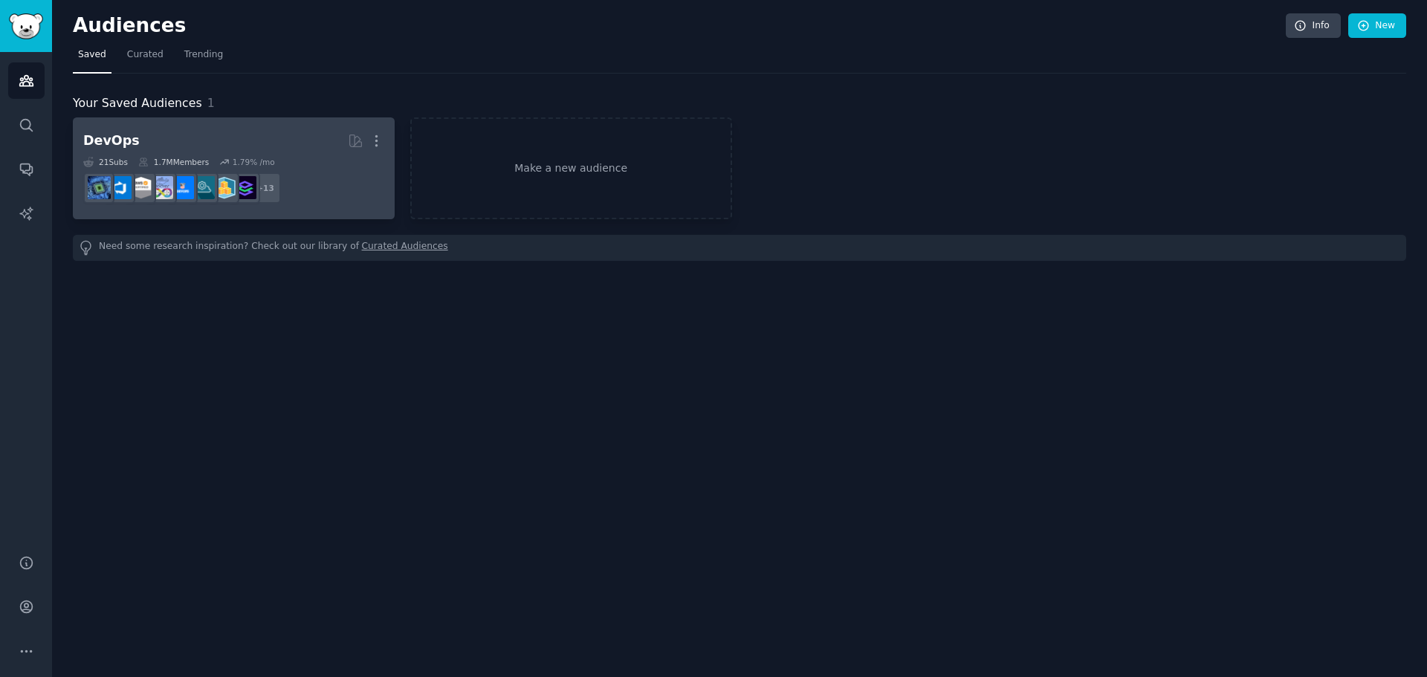
click at [241, 141] on h2 "DevOps More" at bounding box center [233, 141] width 301 height 26
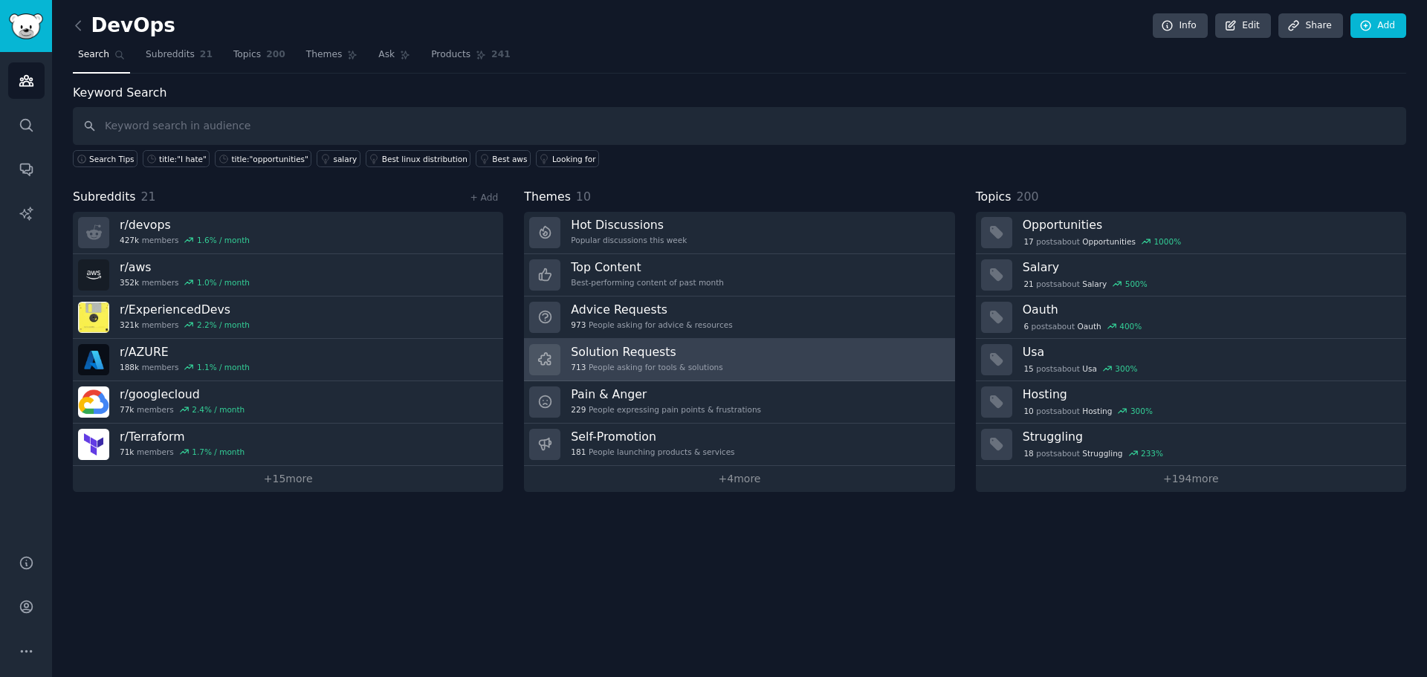
click at [695, 346] on h3 "Solution Requests" at bounding box center [647, 352] width 152 height 16
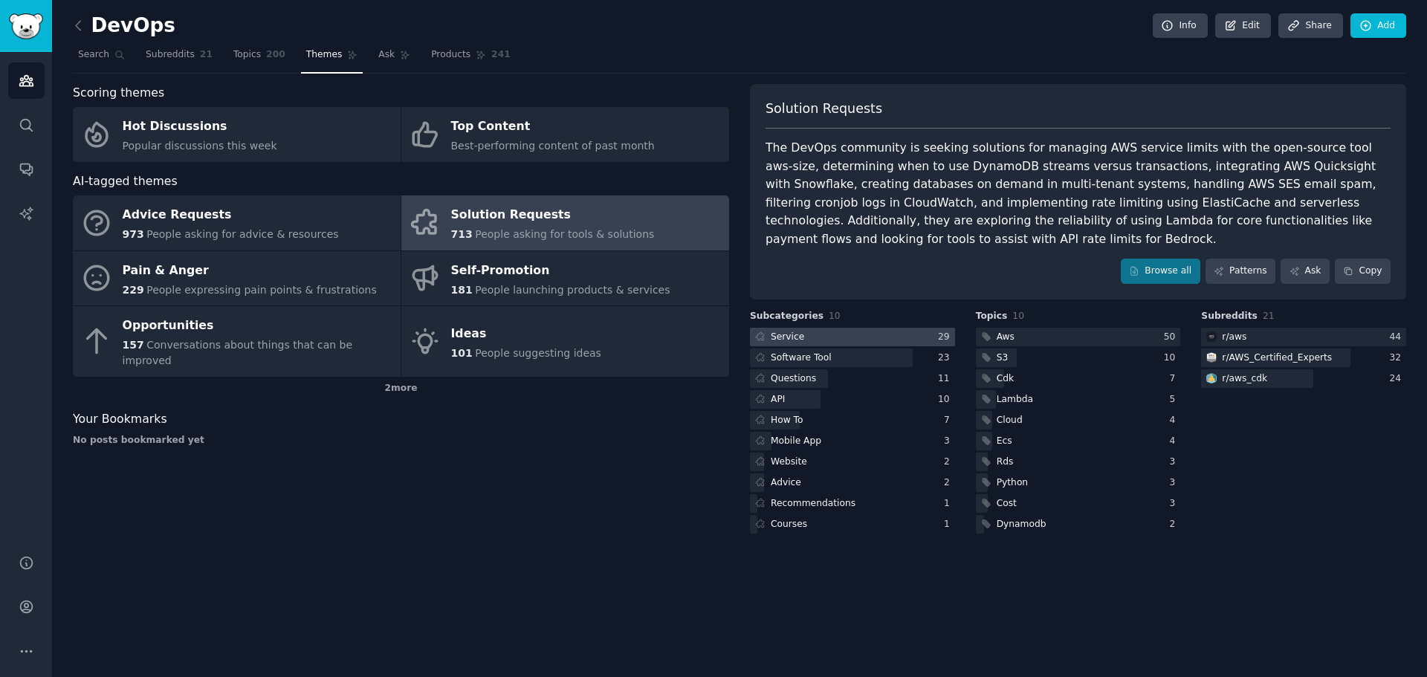
click at [848, 328] on div at bounding box center [852, 337] width 205 height 19
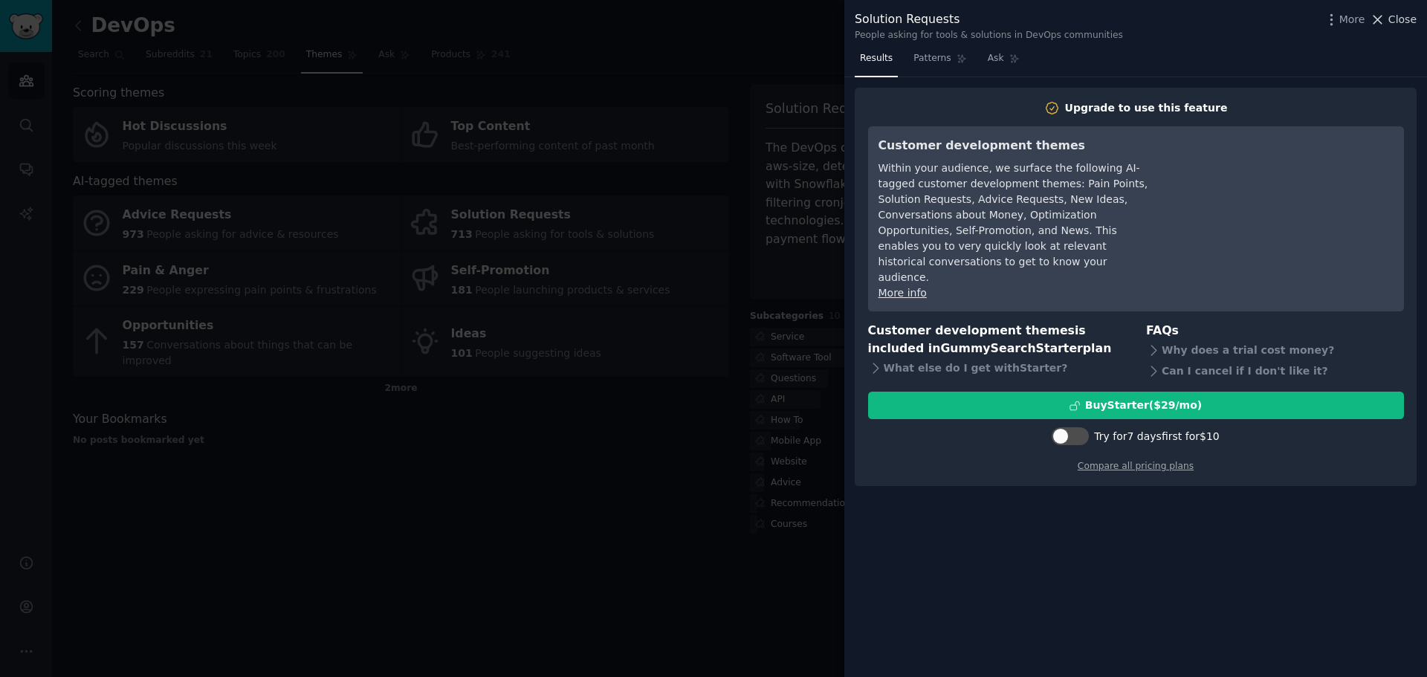
click at [1409, 18] on span "Close" at bounding box center [1403, 20] width 28 height 16
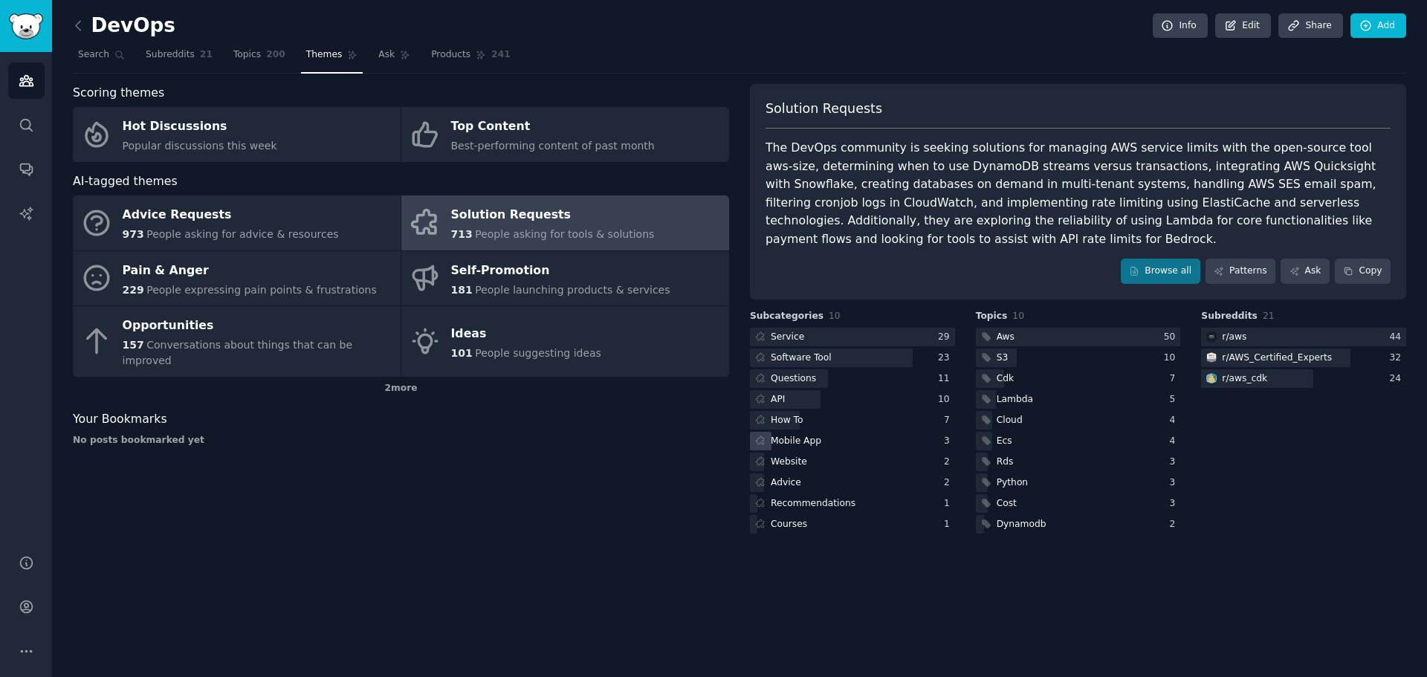
click at [799, 435] on div "Mobile App" at bounding box center [796, 441] width 51 height 13
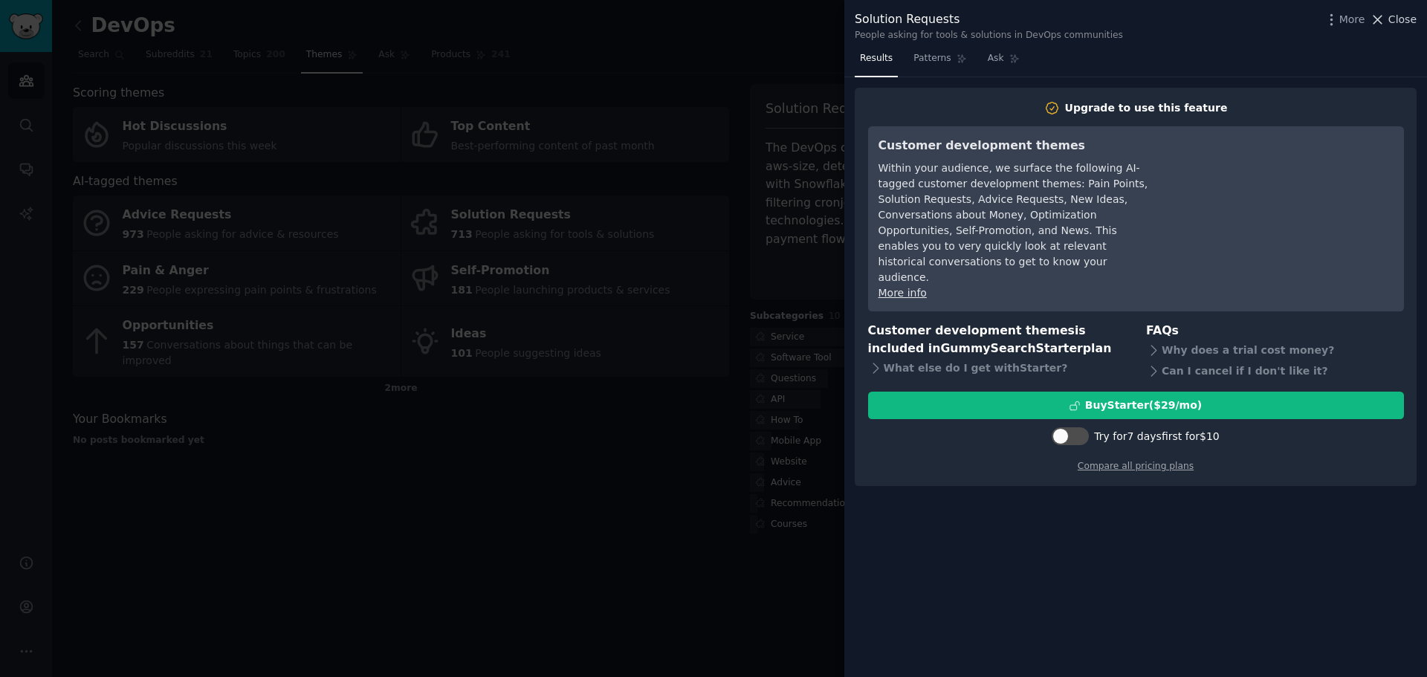
click at [1399, 20] on span "Close" at bounding box center [1403, 20] width 28 height 16
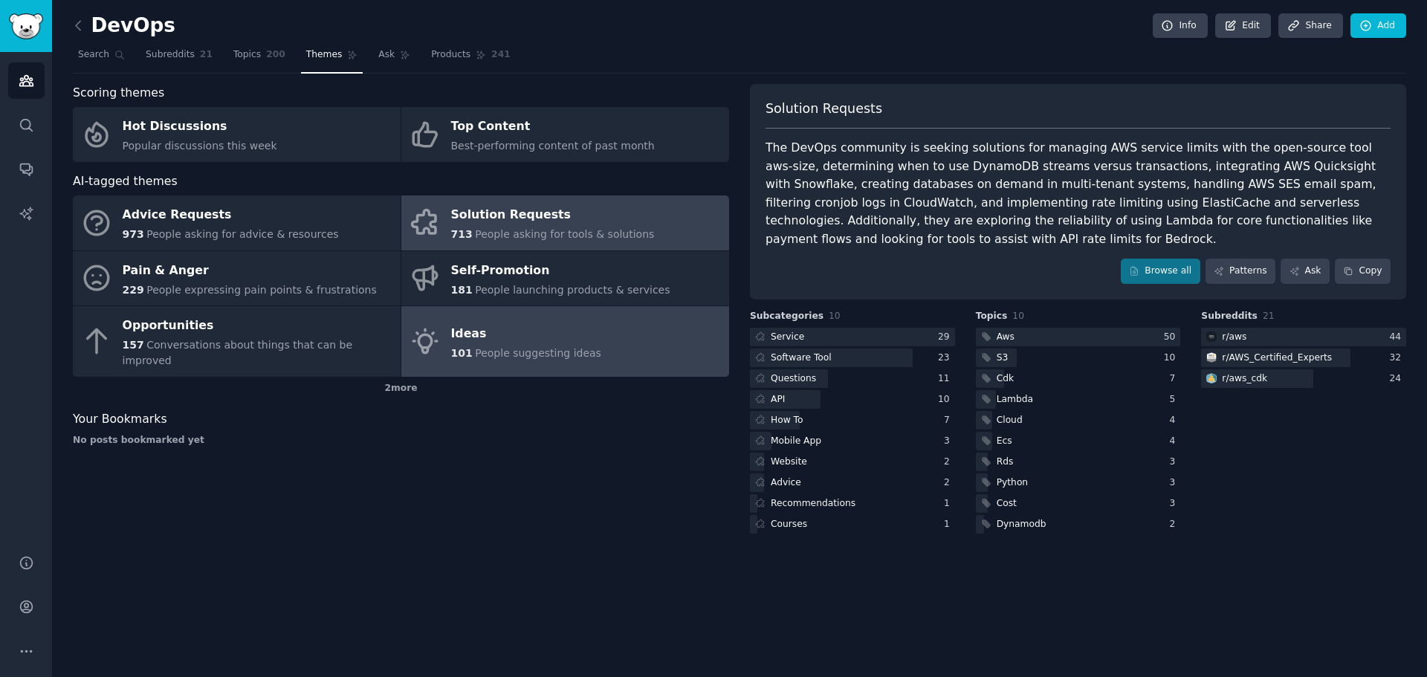
click at [546, 332] on div "Ideas" at bounding box center [526, 334] width 150 height 24
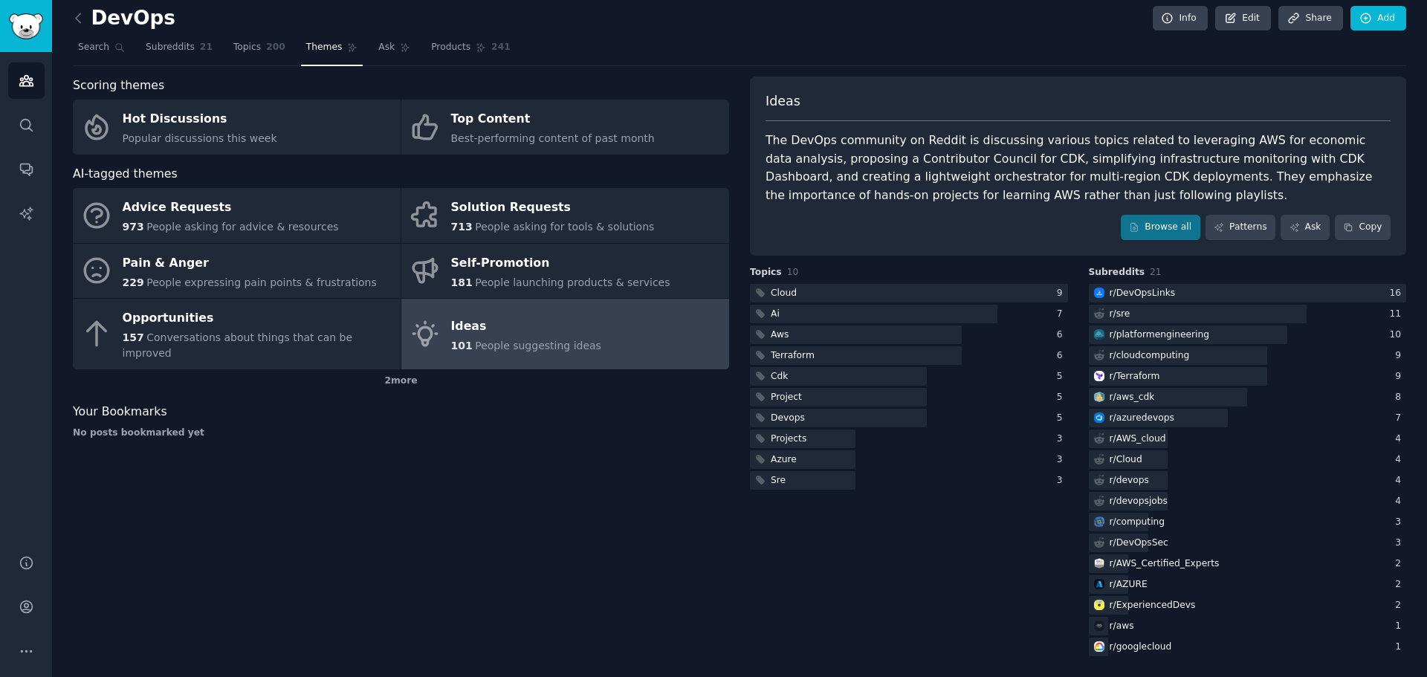
scroll to position [10, 0]
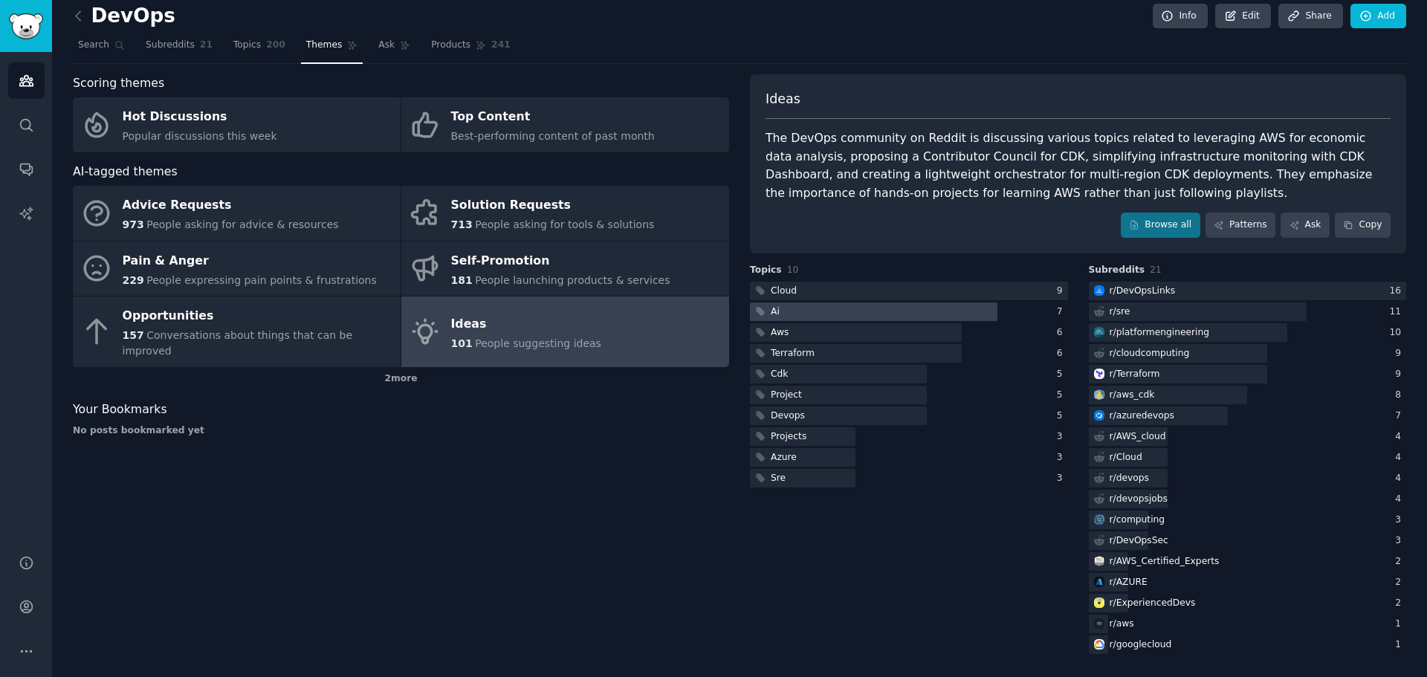
click at [833, 306] on div at bounding box center [874, 312] width 248 height 19
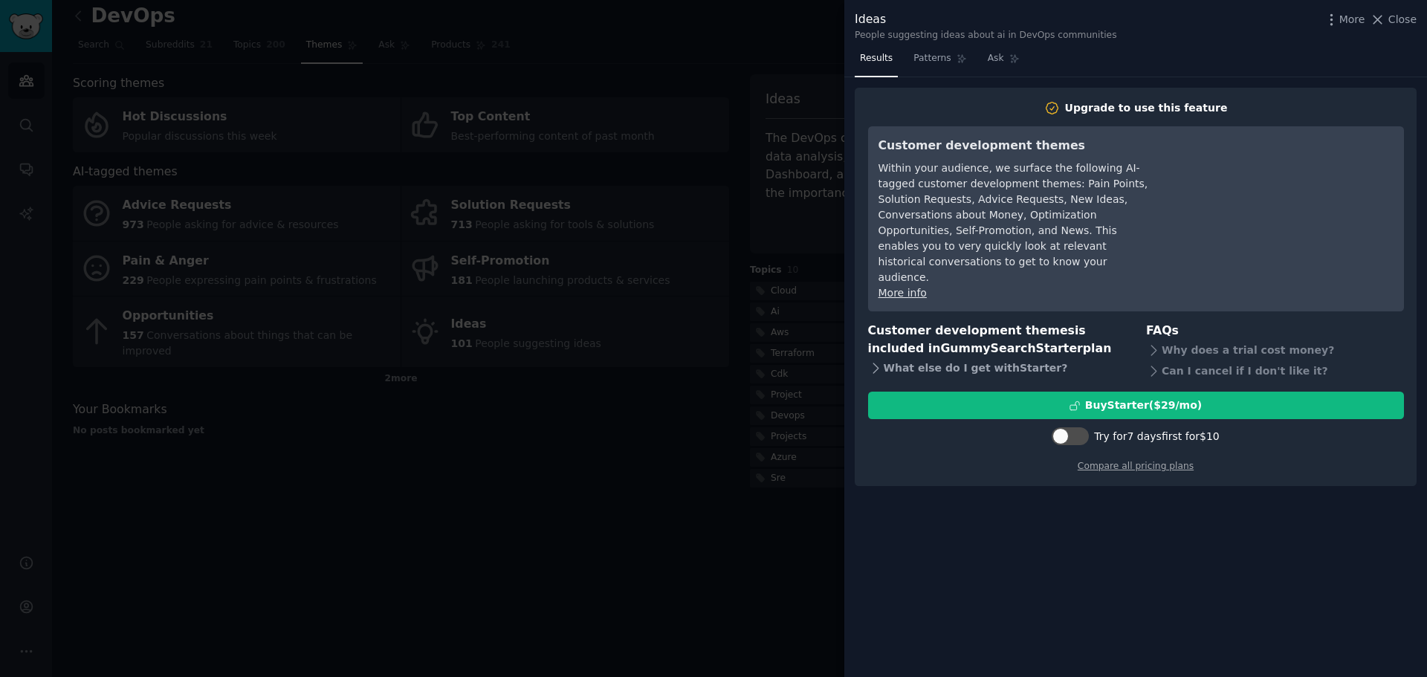
click at [1004, 358] on div "What else do I get with Starter ?" at bounding box center [997, 368] width 258 height 21
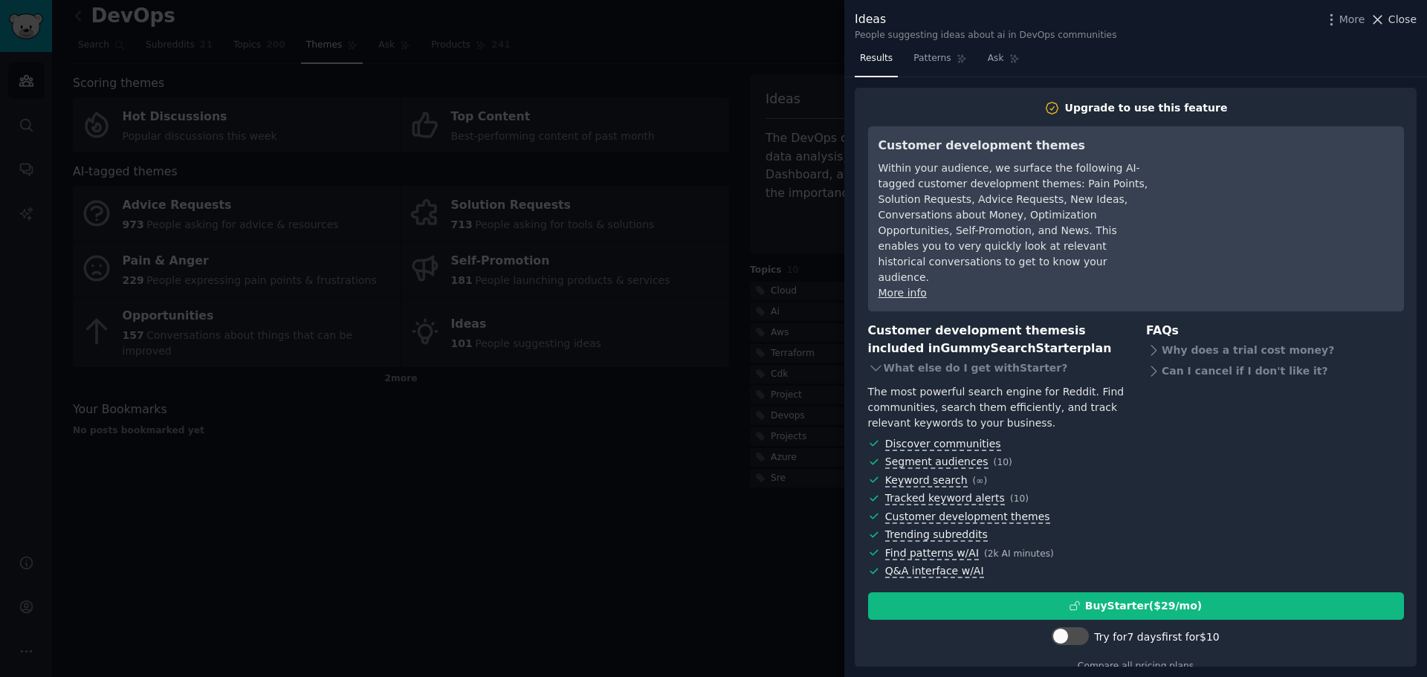
click at [1392, 16] on span "Close" at bounding box center [1403, 20] width 28 height 16
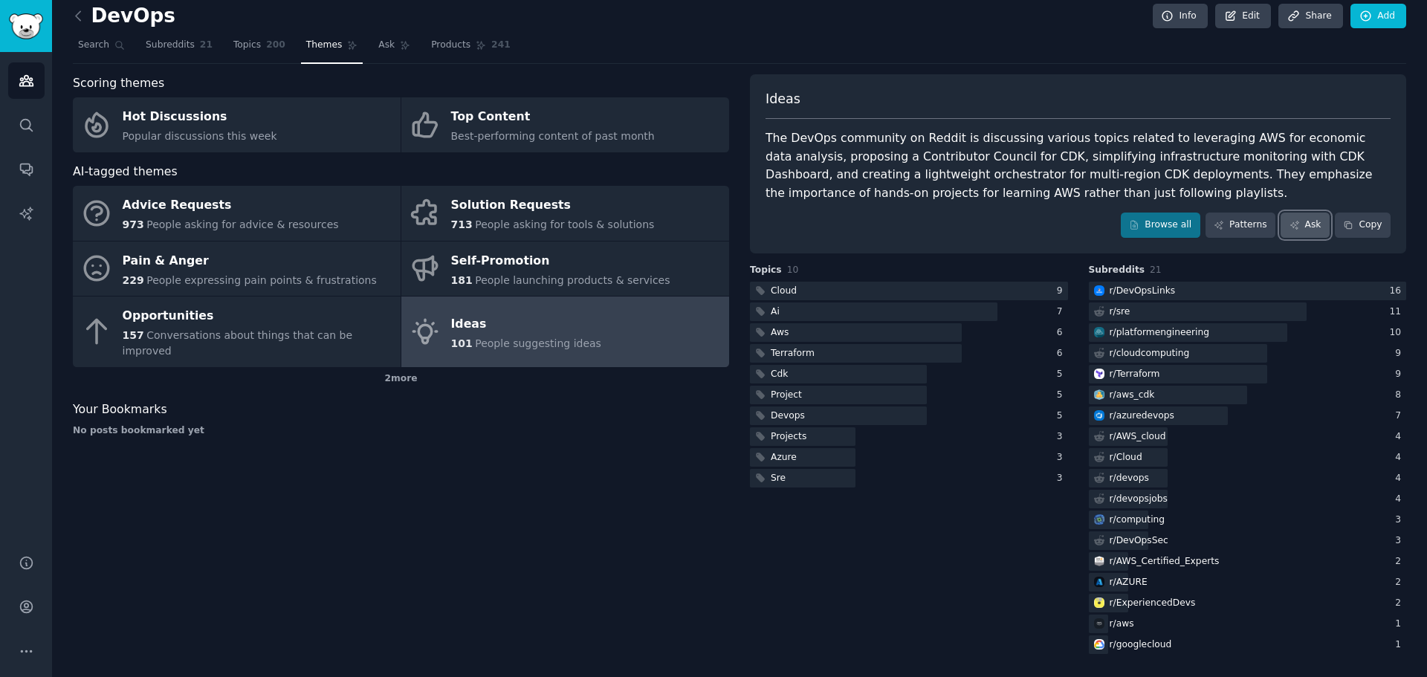
click at [1306, 229] on link "Ask" at bounding box center [1305, 225] width 49 height 25
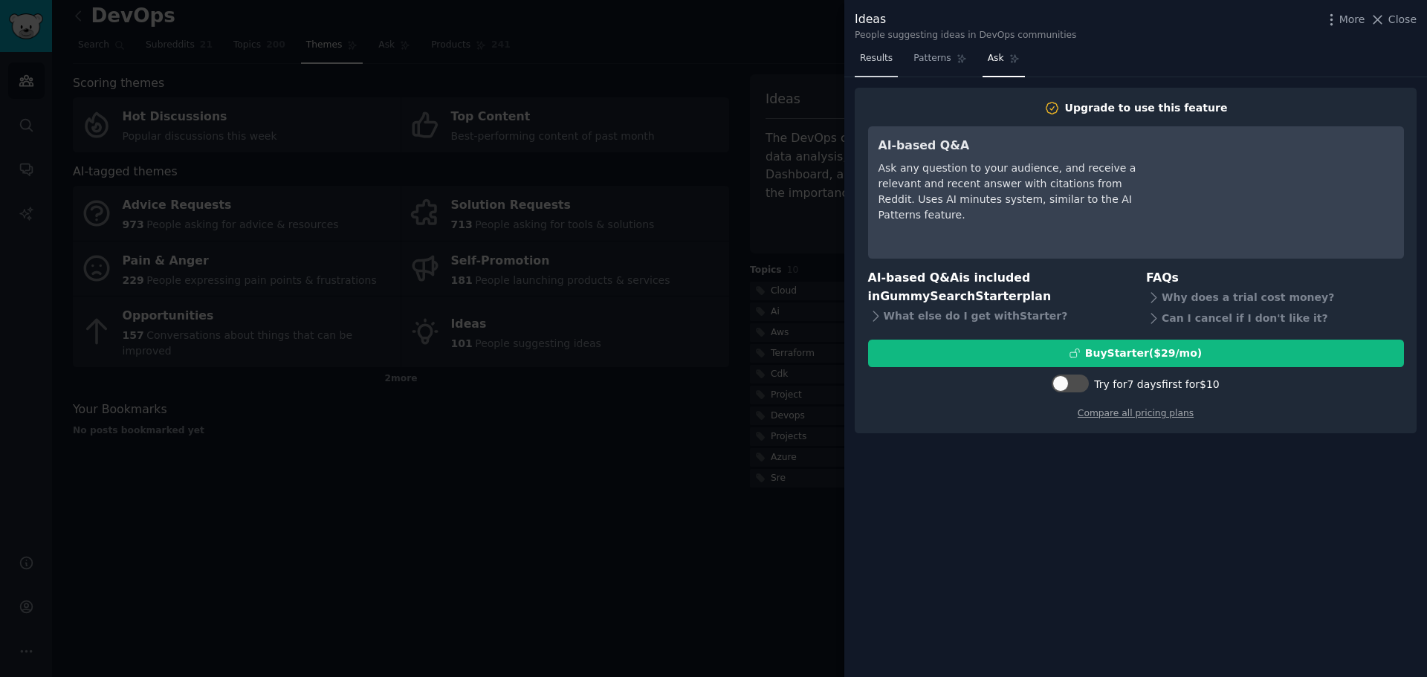
click at [879, 62] on span "Results" at bounding box center [876, 58] width 33 height 13
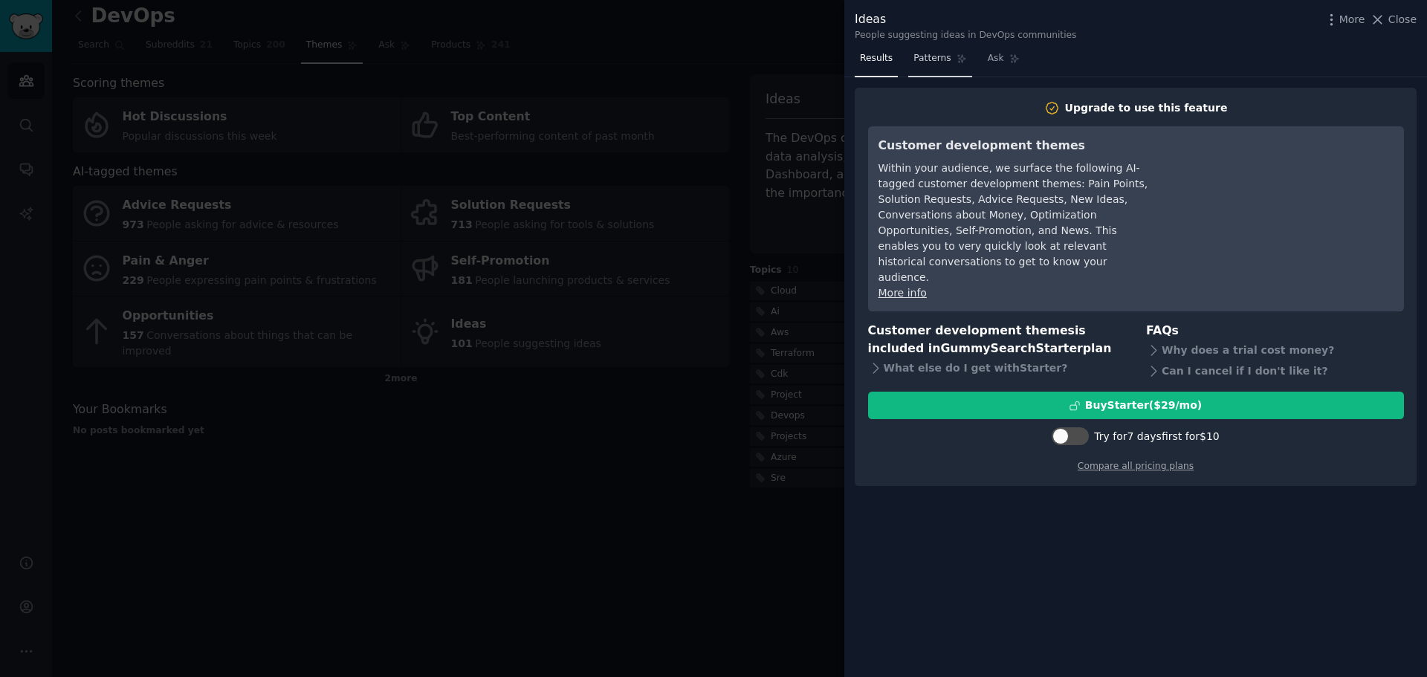
drag, startPoint x: 914, startPoint y: 61, endPoint x: 1035, endPoint y: 55, distance: 120.6
click at [917, 61] on span "Patterns" at bounding box center [932, 58] width 37 height 13
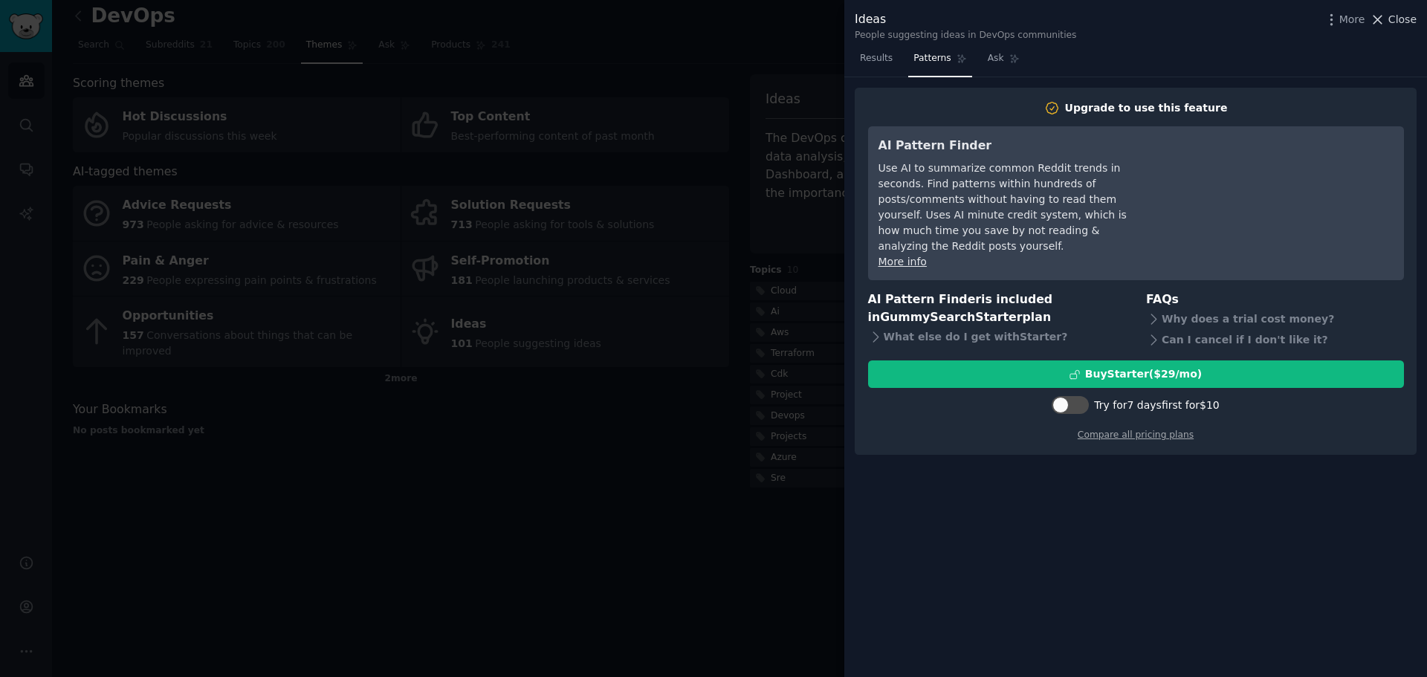
click at [1401, 19] on span "Close" at bounding box center [1403, 20] width 28 height 16
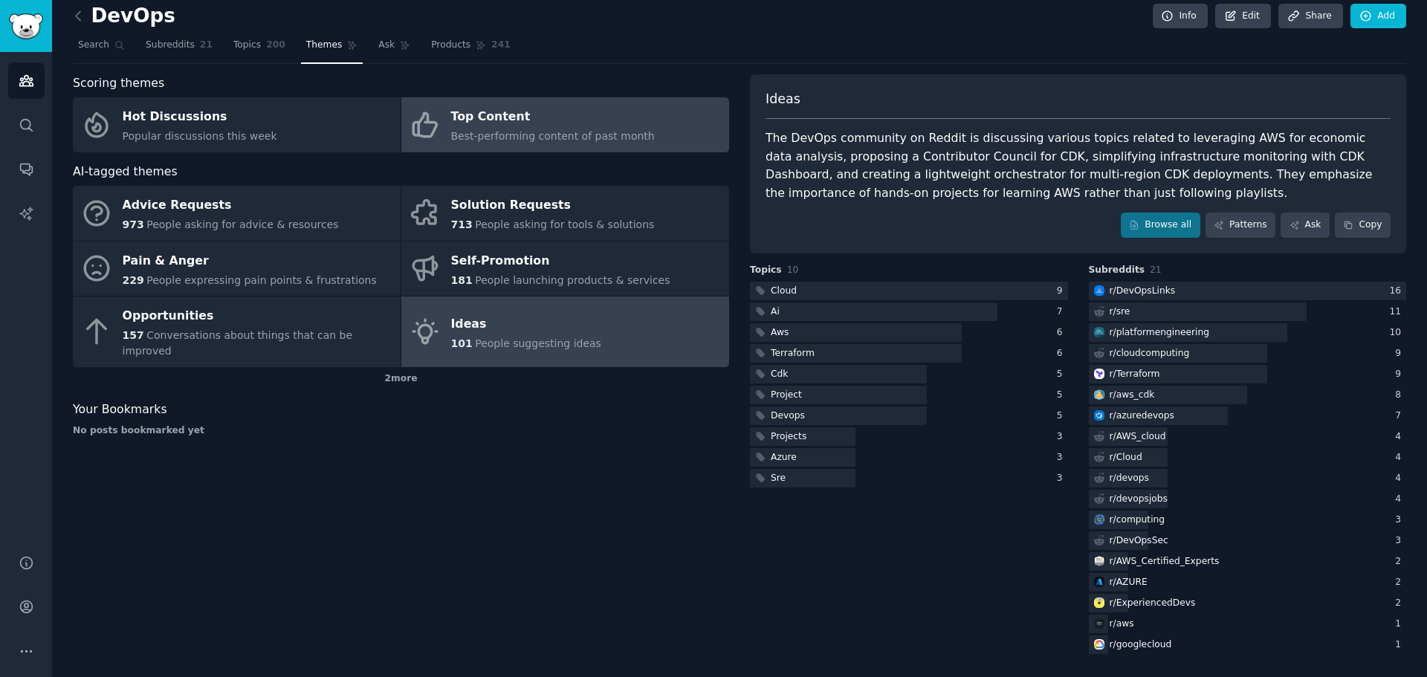
click at [601, 132] on span "Best-performing content of past month" at bounding box center [553, 136] width 204 height 12
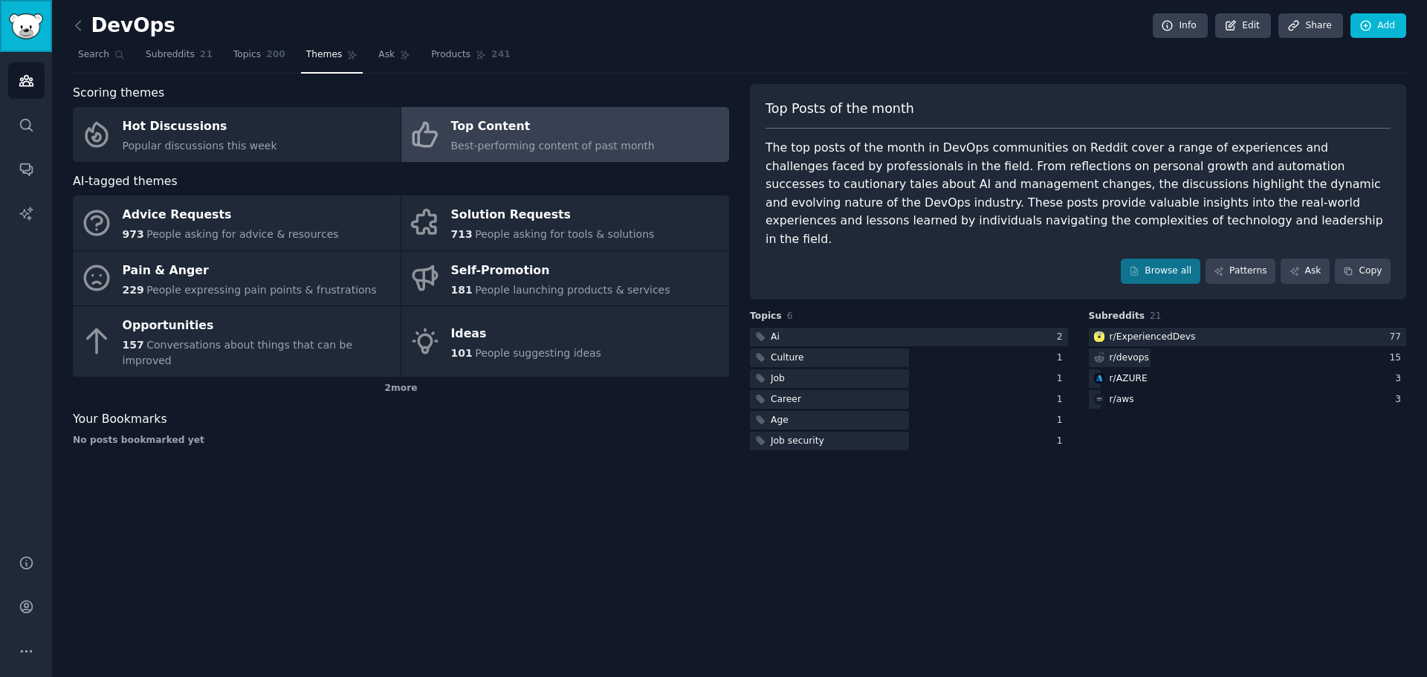
click at [21, 32] on img "Sidebar" at bounding box center [26, 26] width 34 height 26
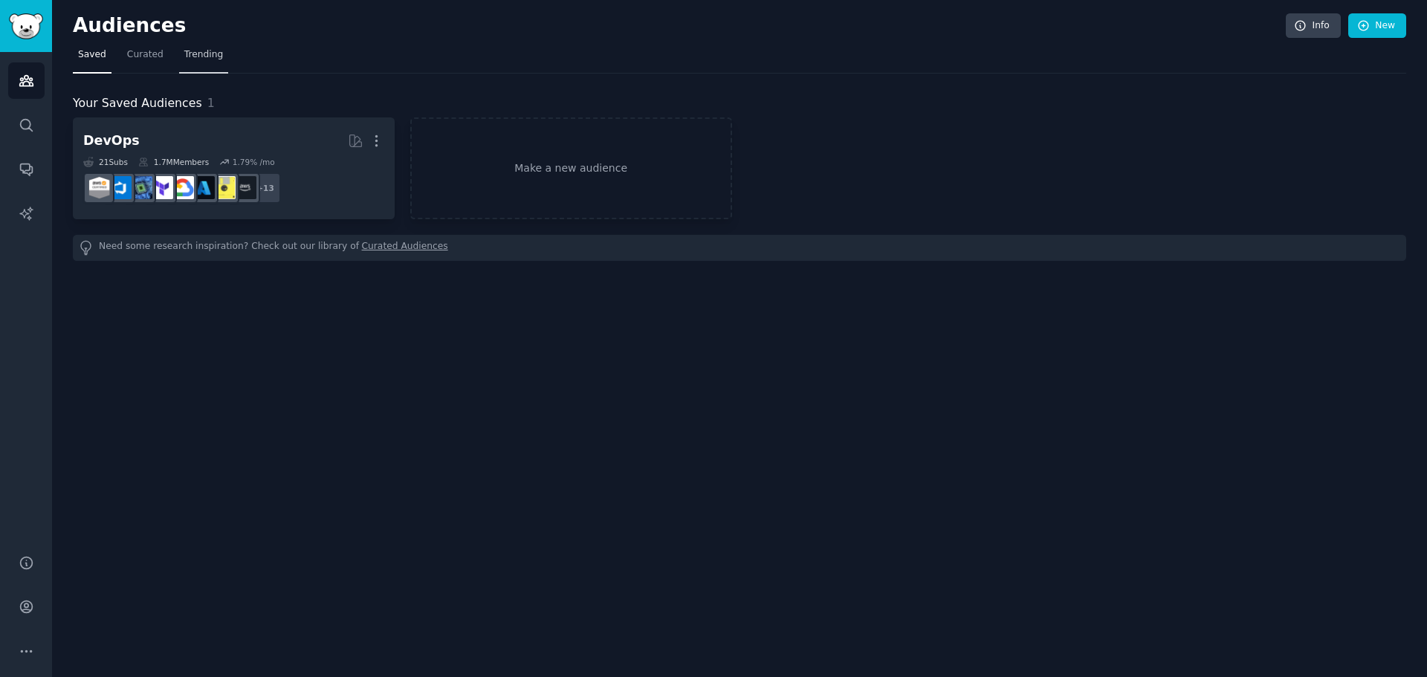
click at [206, 55] on span "Trending" at bounding box center [203, 54] width 39 height 13
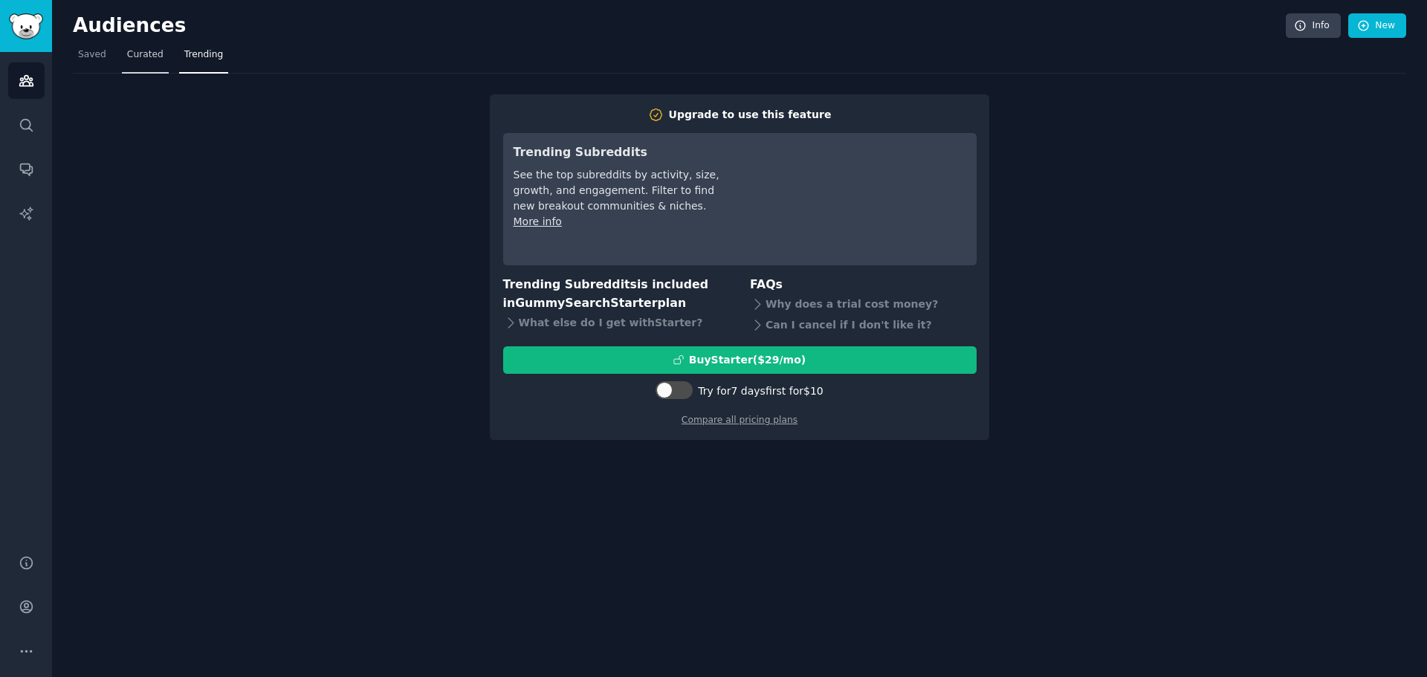
click at [135, 54] on span "Curated" at bounding box center [145, 54] width 36 height 13
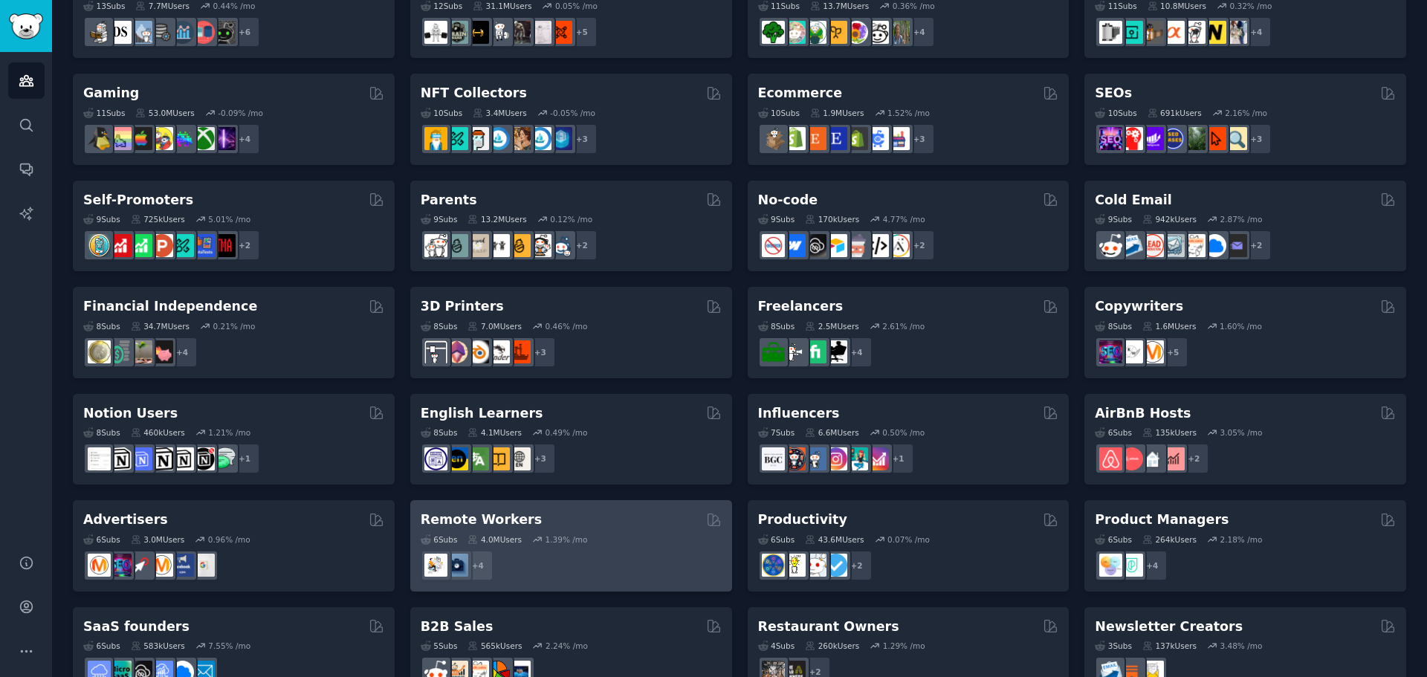
scroll to position [512, 0]
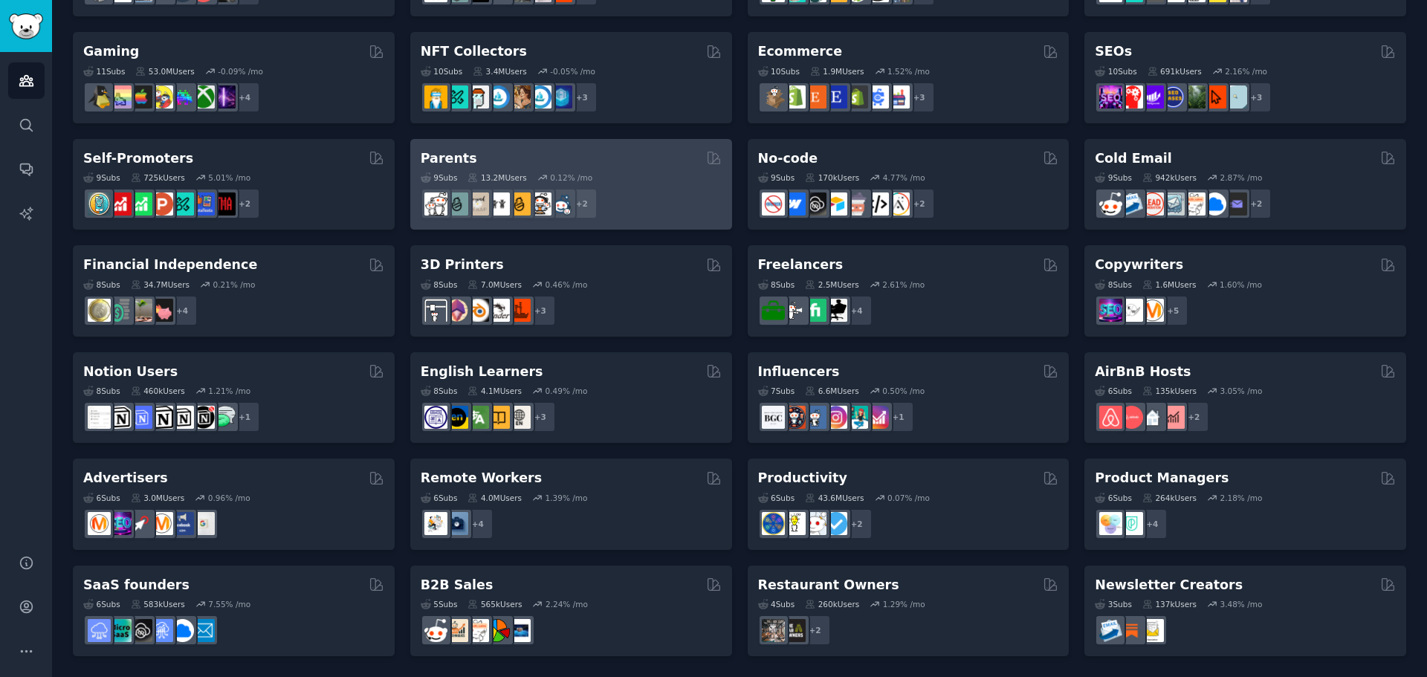
click at [600, 160] on div "Parents" at bounding box center [571, 158] width 301 height 19
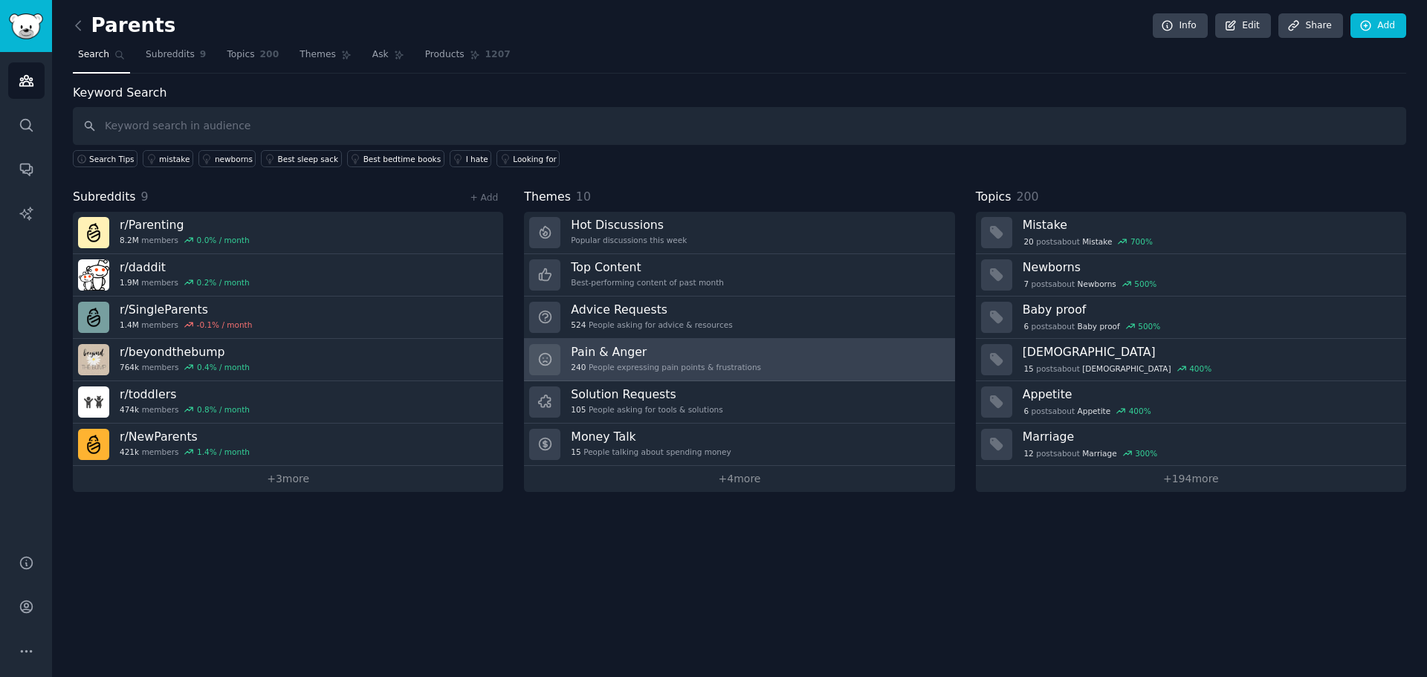
click at [793, 355] on link "Pain & Anger 240 People expressing pain points & frustrations" at bounding box center [739, 360] width 430 height 42
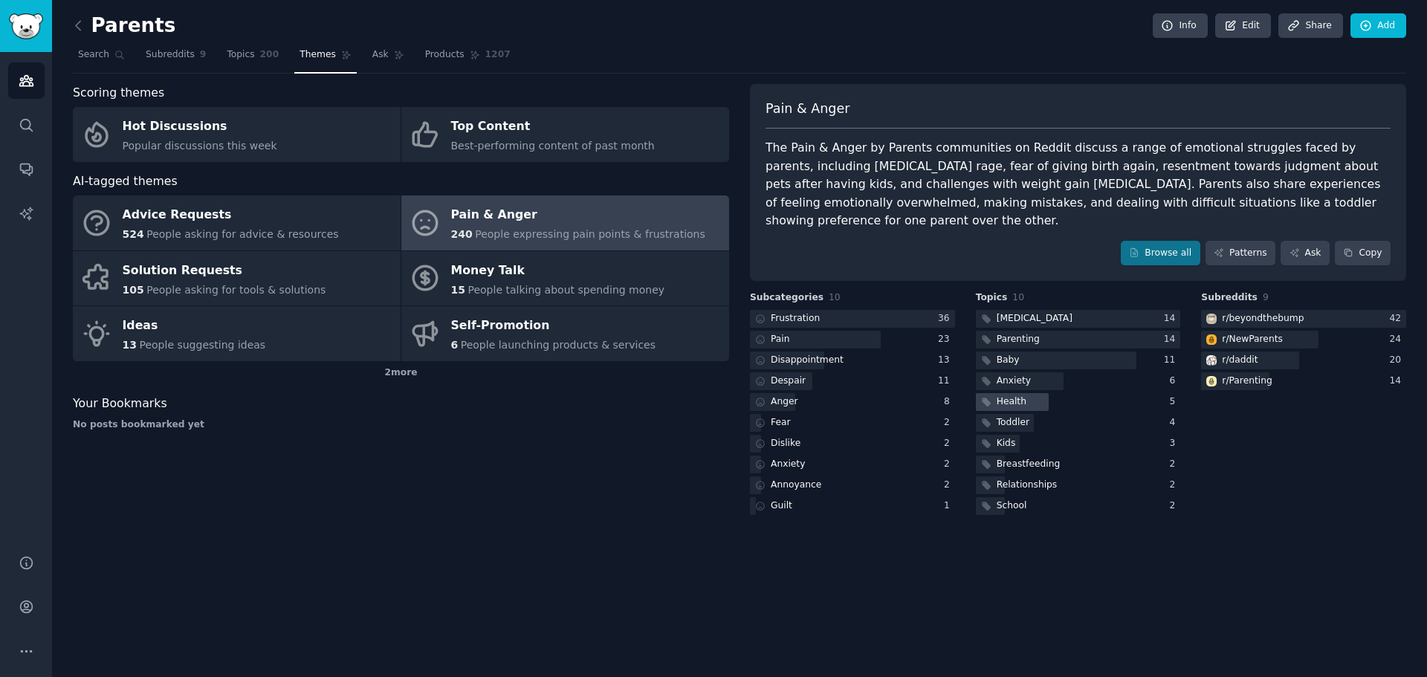
click at [1018, 396] on div "Health" at bounding box center [1012, 402] width 30 height 13
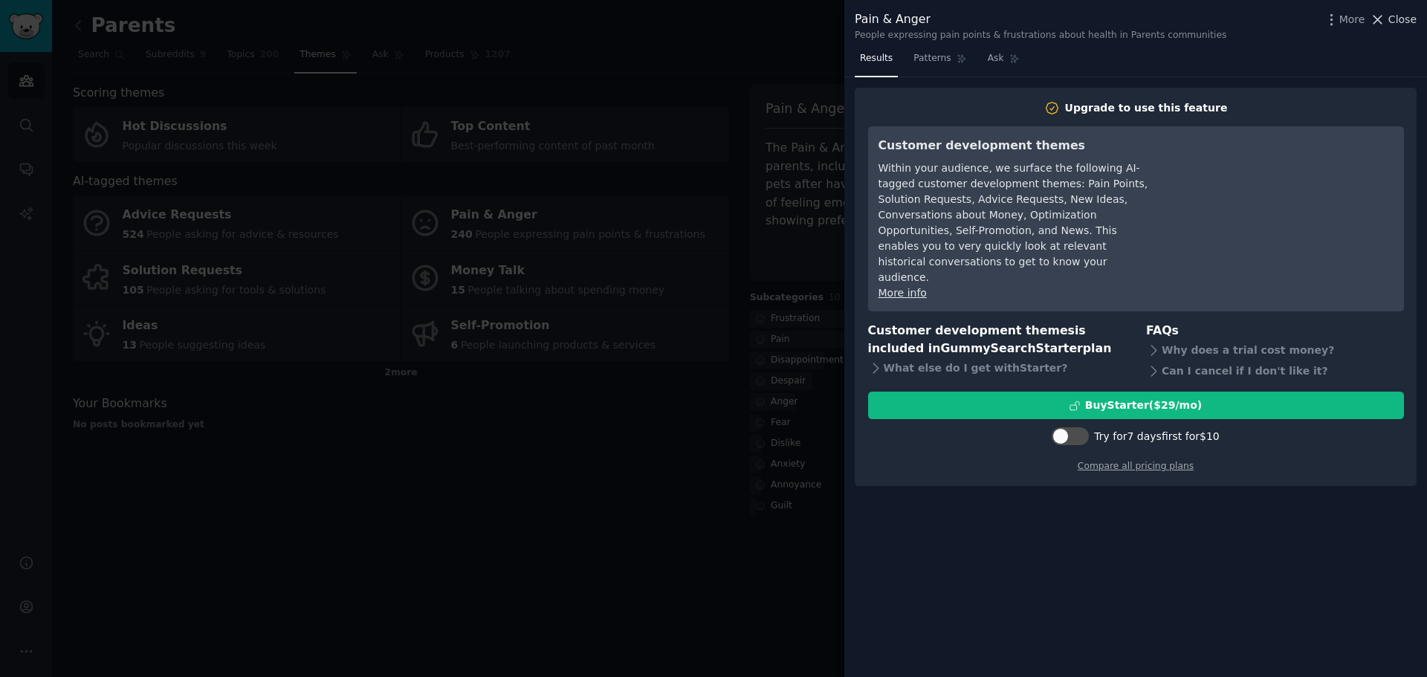
click at [1408, 22] on span "Close" at bounding box center [1403, 20] width 28 height 16
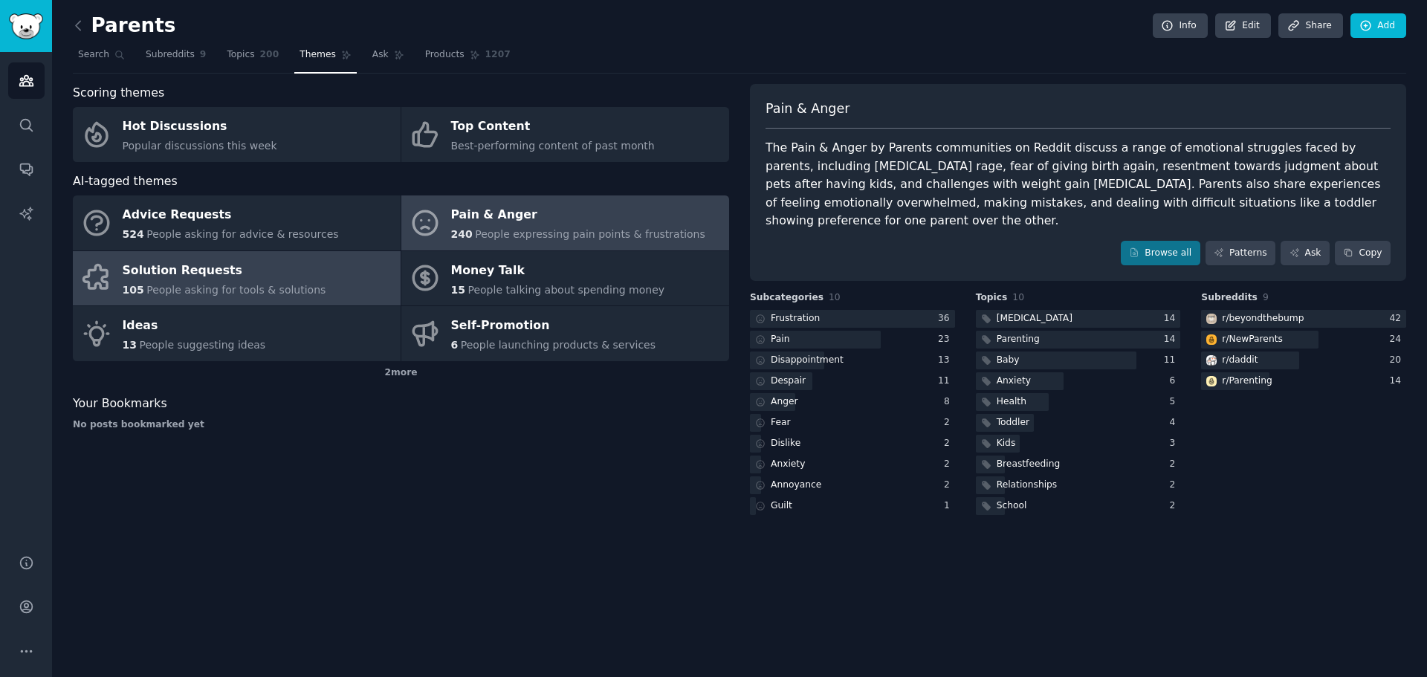
click at [256, 271] on div "Solution Requests" at bounding box center [225, 271] width 204 height 24
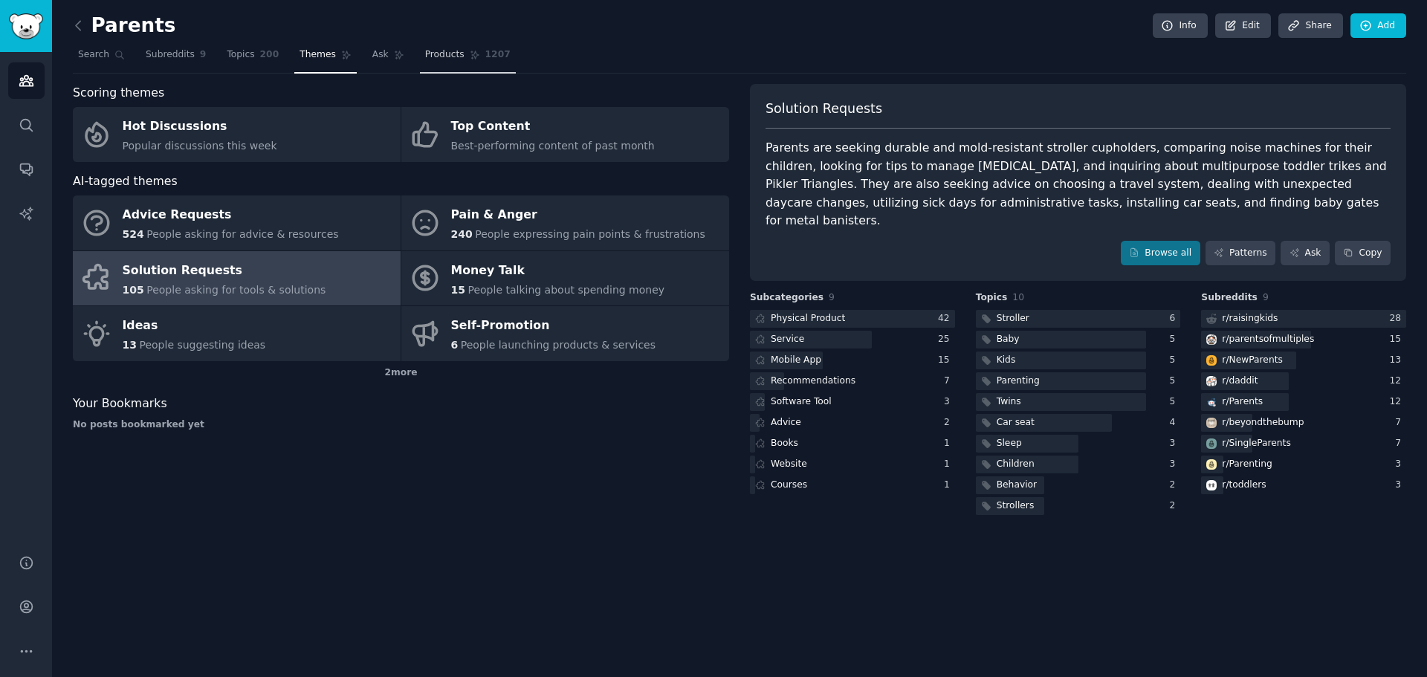
click at [425, 57] on span "Products" at bounding box center [444, 54] width 39 height 13
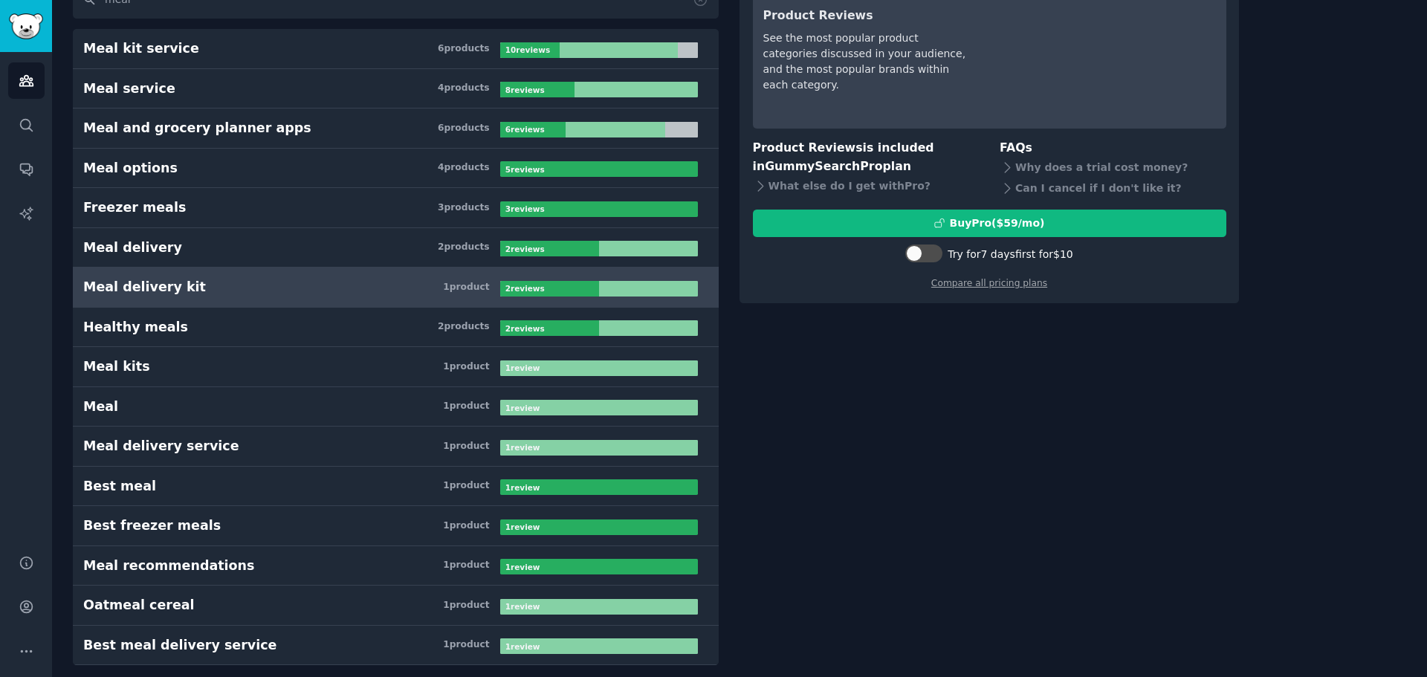
scroll to position [135, 0]
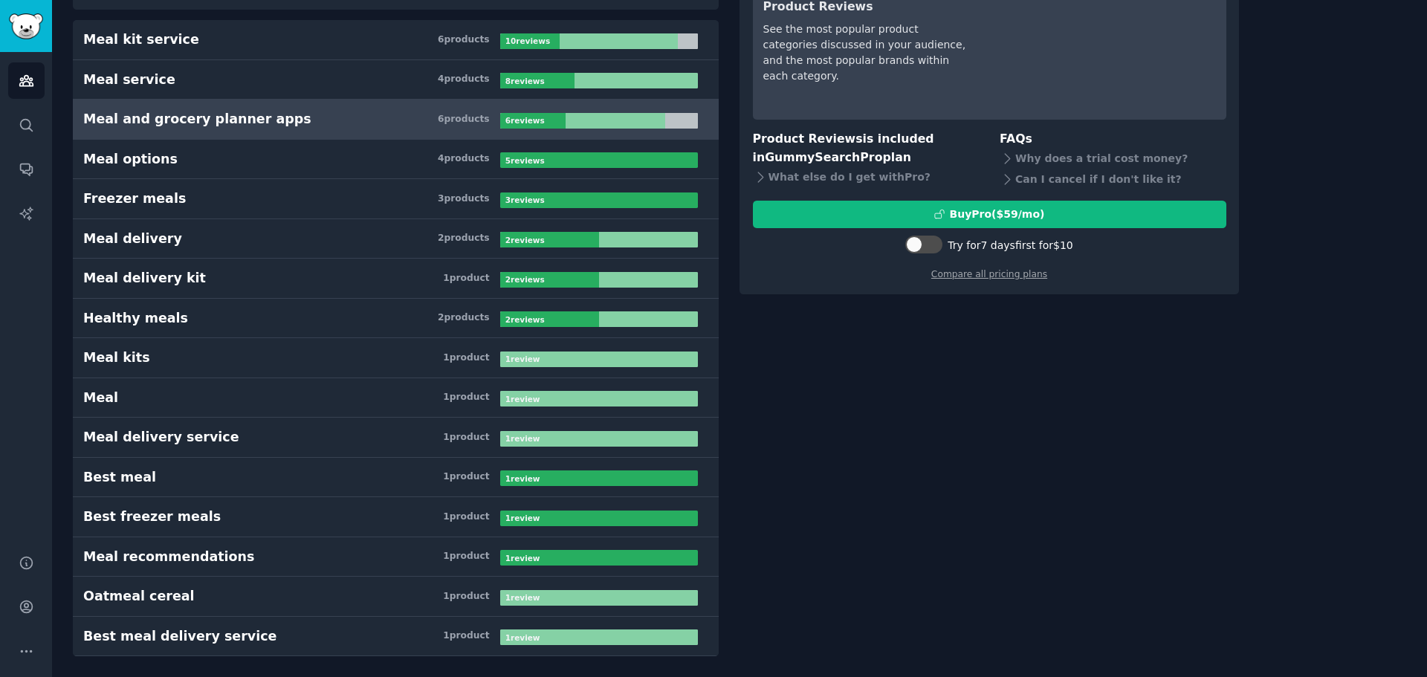
type input "meal"
click at [238, 117] on div "Meal and grocery planner apps" at bounding box center [197, 119] width 228 height 19
click at [202, 116] on div "Meal and grocery planner apps" at bounding box center [197, 119] width 228 height 19
click at [437, 122] on h3 "Meal and grocery planner apps 6 product s" at bounding box center [291, 119] width 417 height 19
click at [278, 116] on h3 "Meal and grocery planner apps 6 product s" at bounding box center [291, 119] width 417 height 19
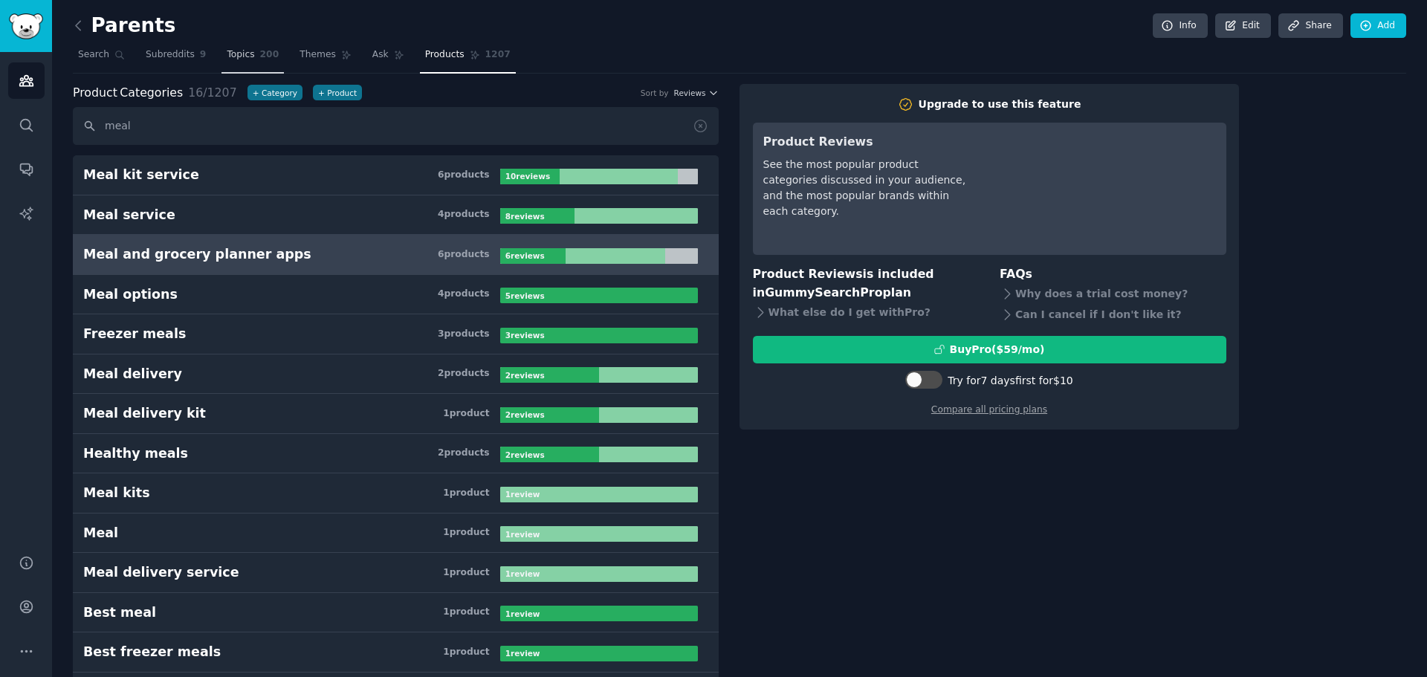
click at [260, 57] on span "200" at bounding box center [269, 54] width 19 height 13
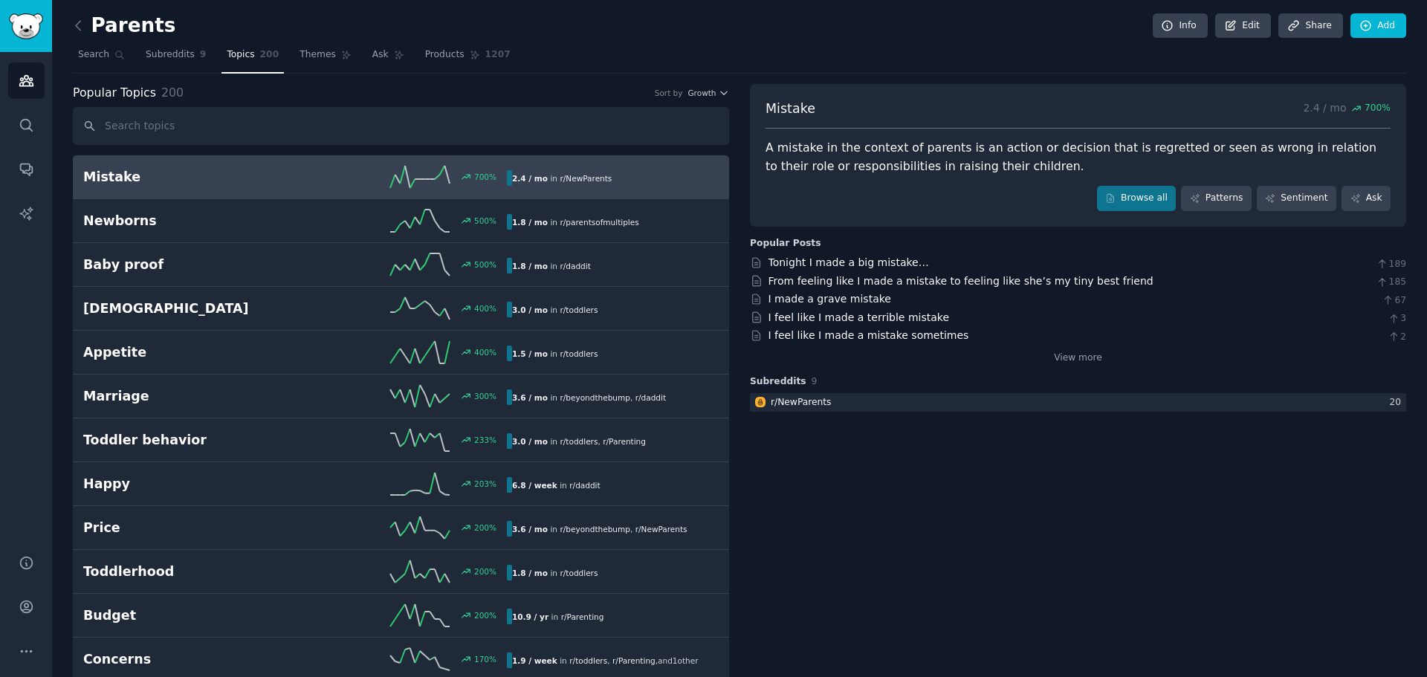
click at [135, 28] on h2 "Parents" at bounding box center [124, 26] width 103 height 24
